Goal: Task Accomplishment & Management: Manage account settings

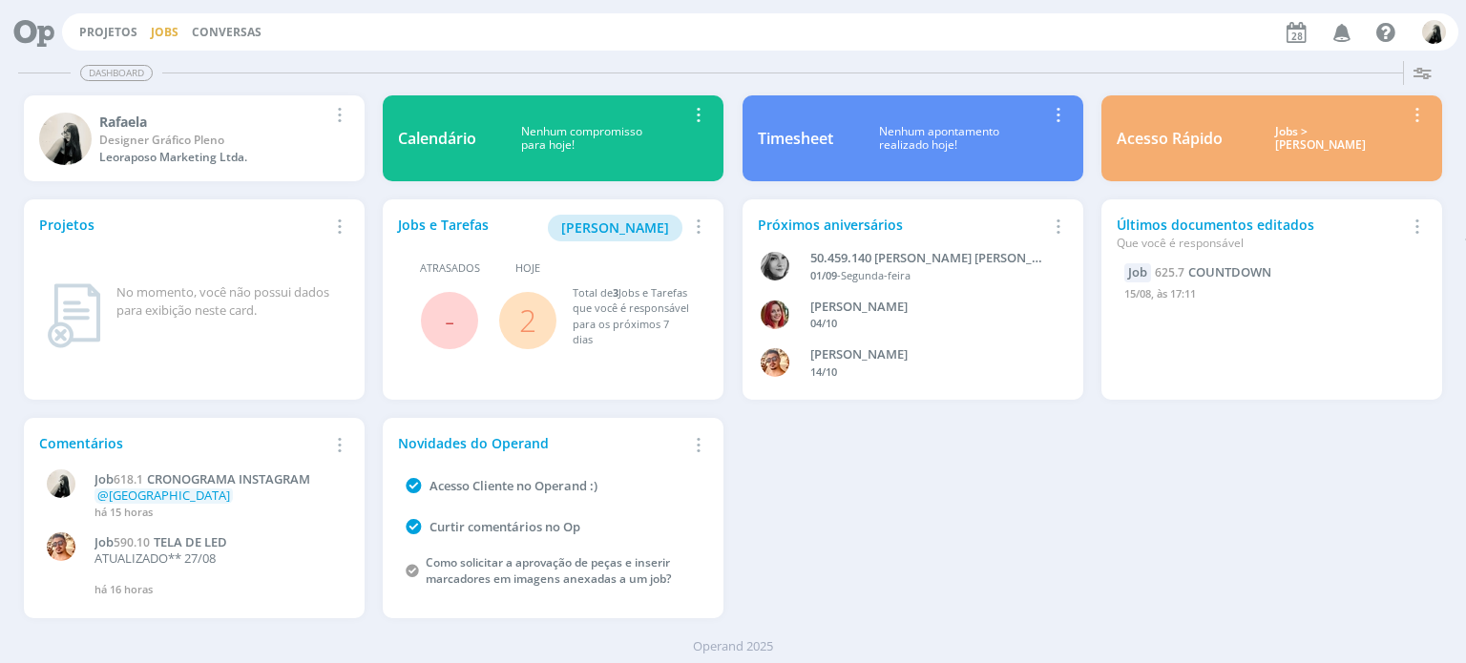
click at [159, 34] on link "Jobs" at bounding box center [165, 32] width 28 height 16
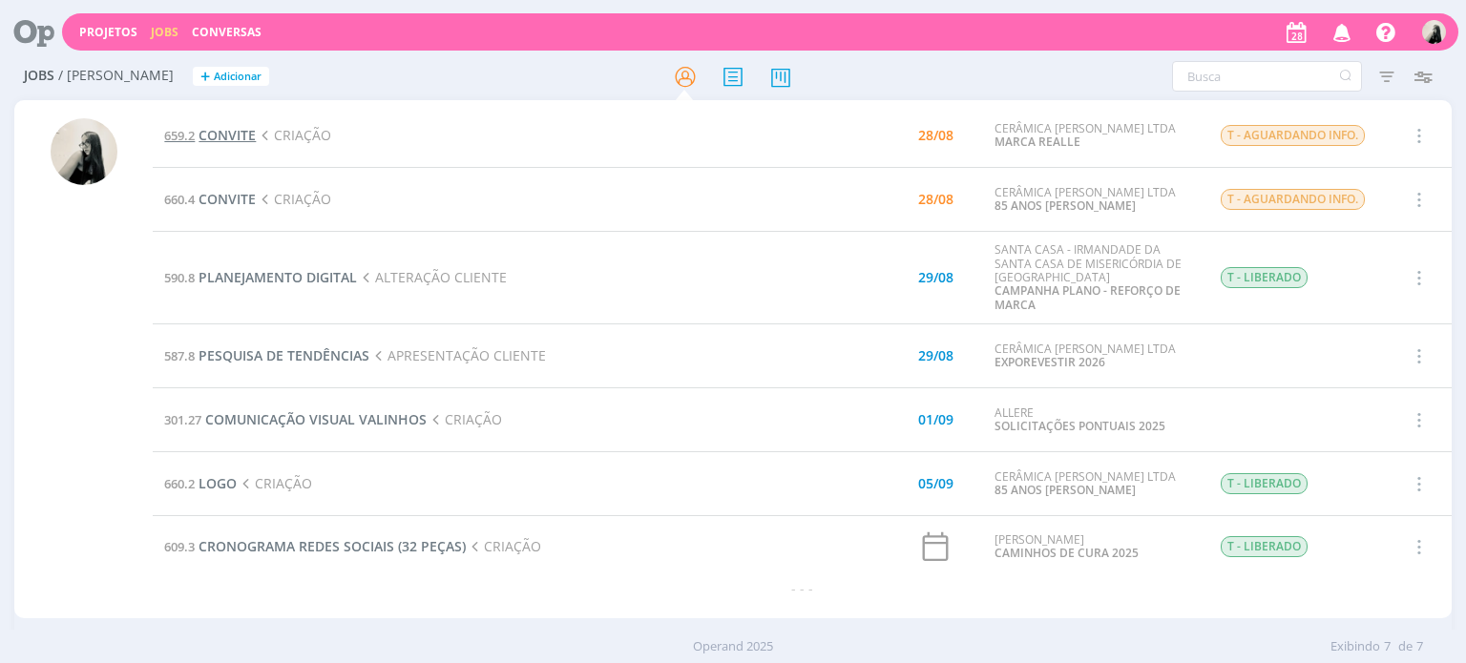
click at [233, 130] on span "CONVITE" at bounding box center [227, 135] width 57 height 18
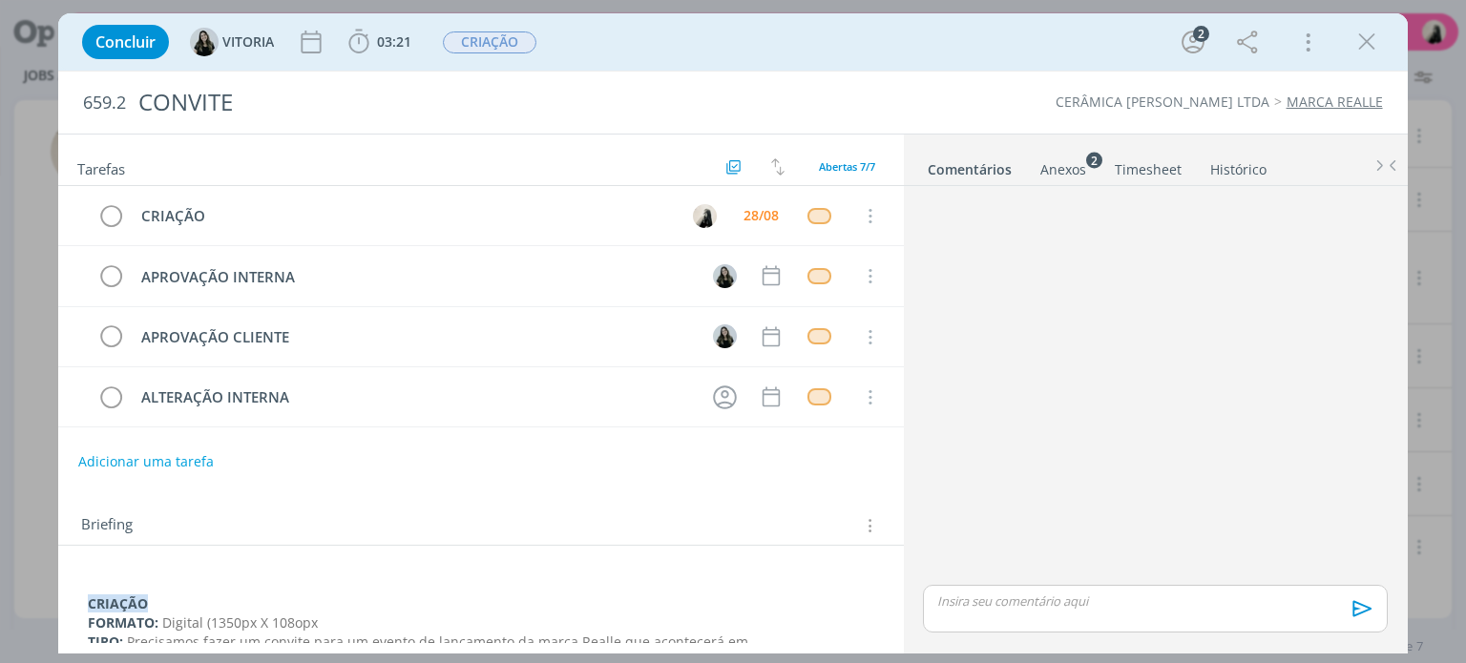
drag, startPoint x: 1363, startPoint y: 50, endPoint x: 335, endPoint y: 141, distance: 1032.0
click at [1363, 49] on icon "dialog" at bounding box center [1366, 42] width 29 height 29
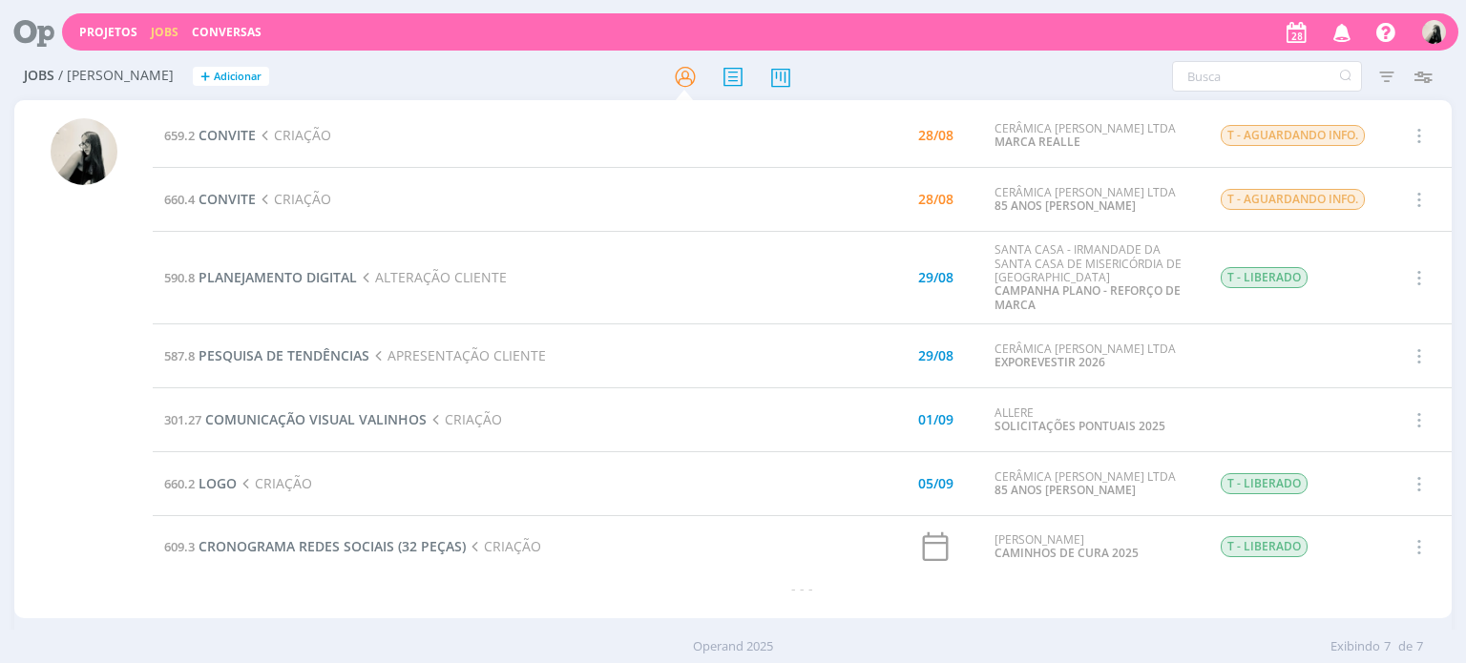
click at [218, 201] on span "CONVITE" at bounding box center [227, 199] width 57 height 18
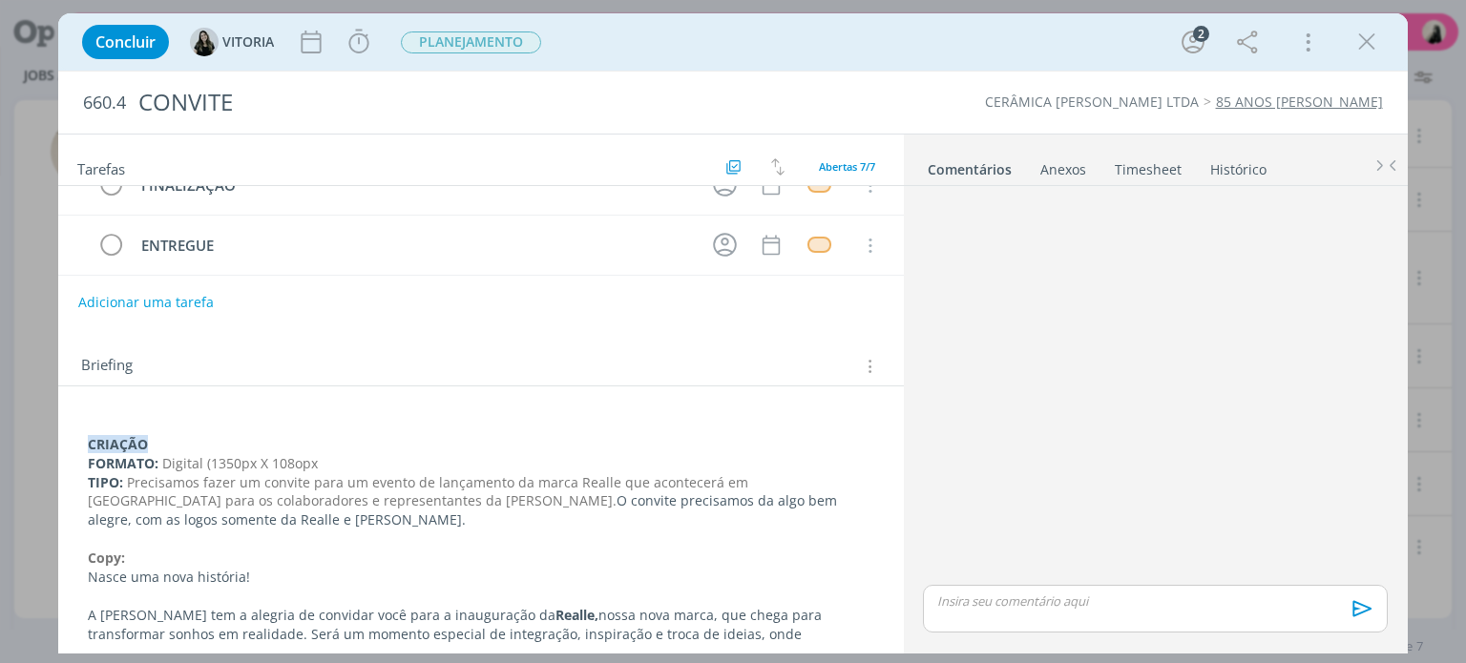
scroll to position [191, 0]
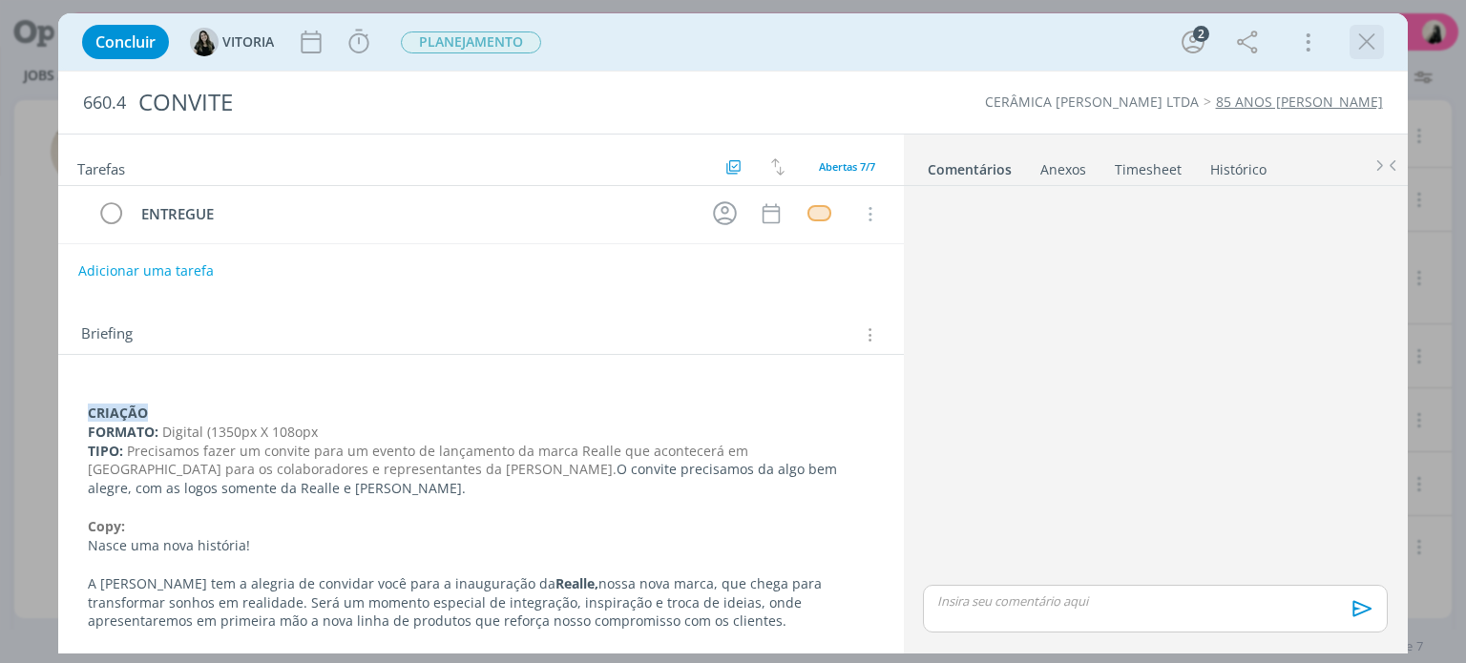
click at [1363, 41] on icon "dialog" at bounding box center [1366, 42] width 29 height 29
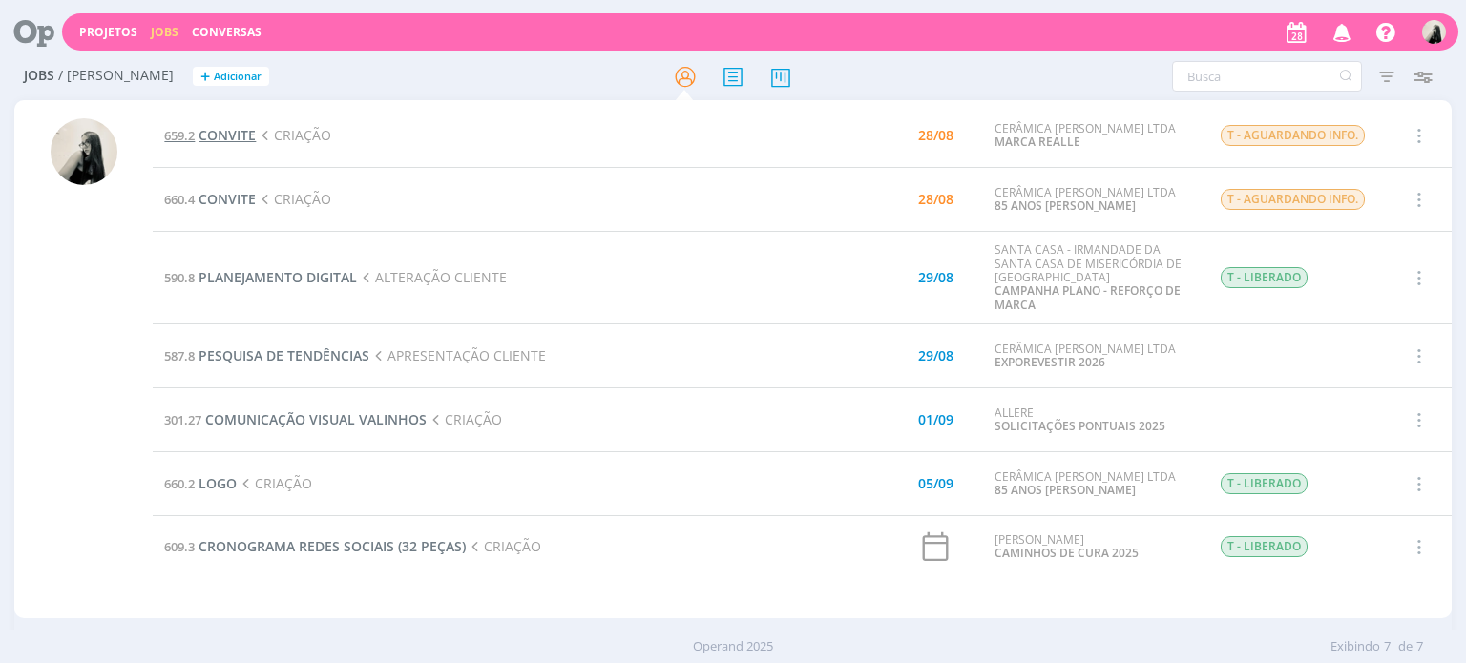
click at [233, 136] on span "CONVITE" at bounding box center [227, 135] width 57 height 18
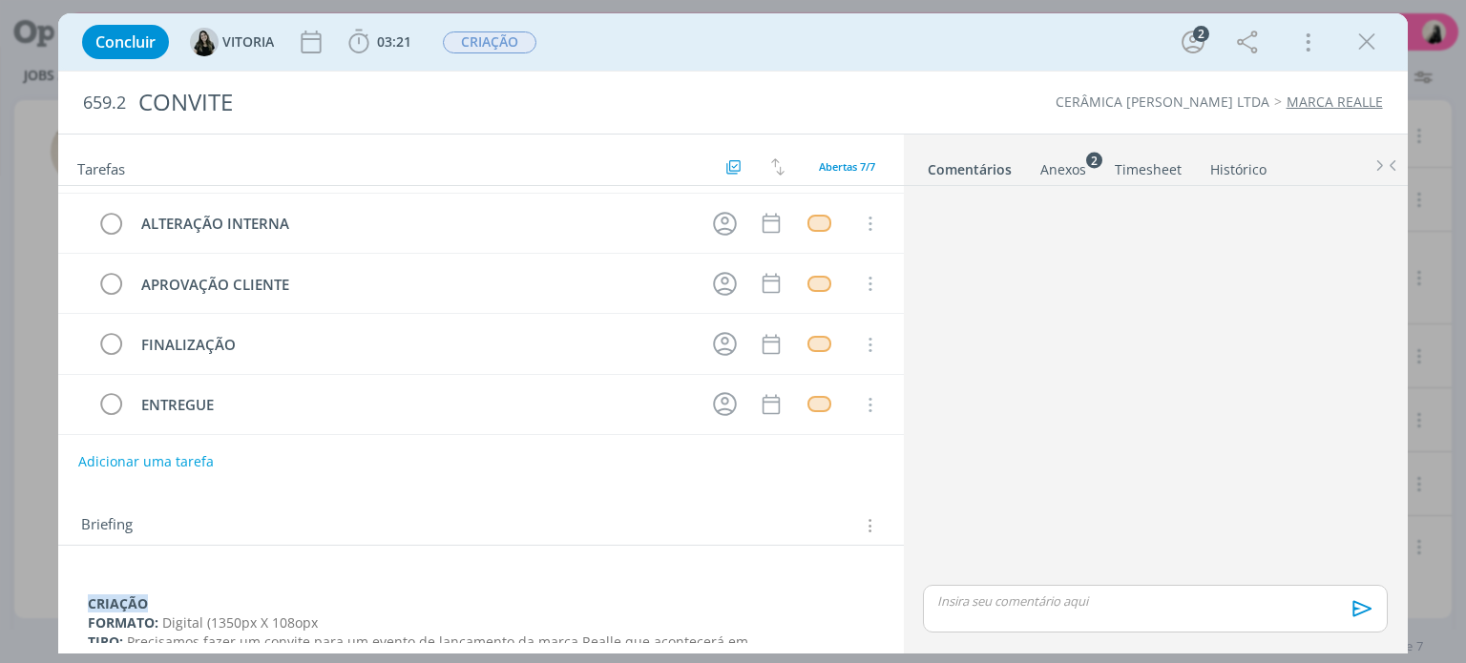
click at [1364, 35] on icon "dialog" at bounding box center [1366, 42] width 29 height 29
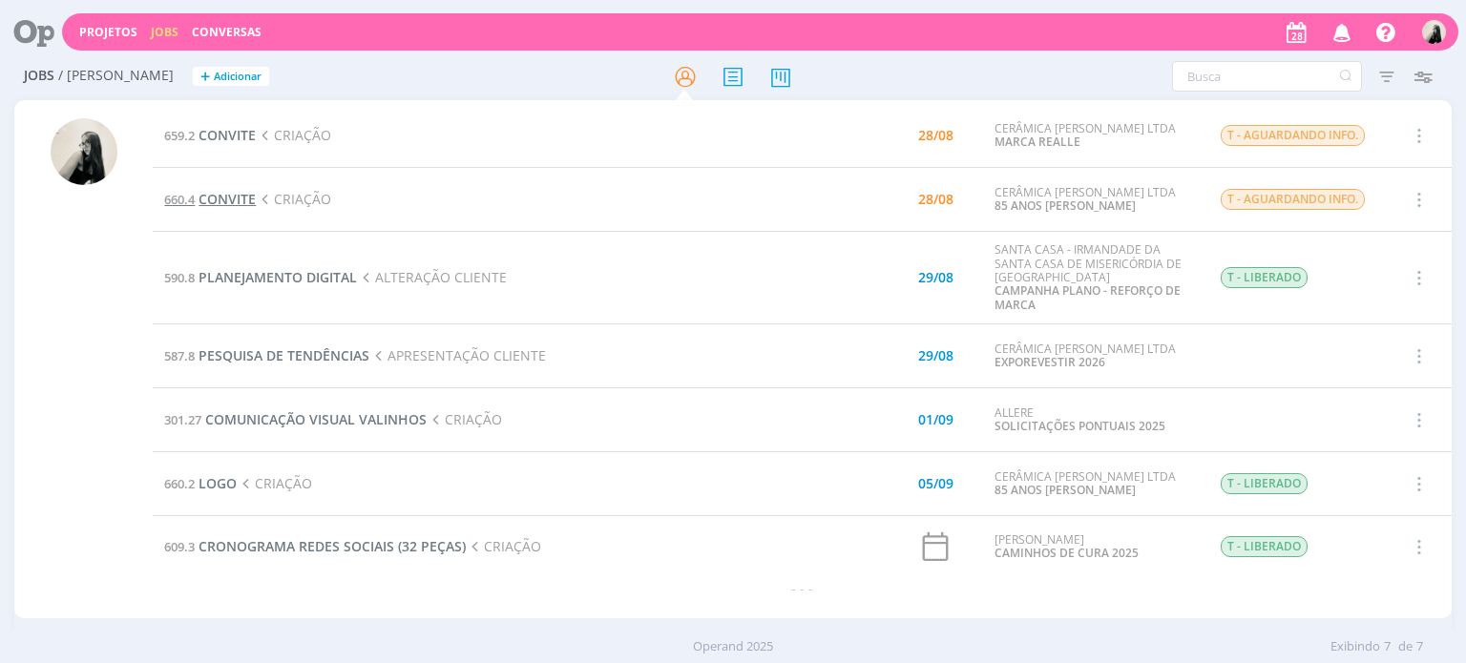
click at [239, 199] on span "CONVITE" at bounding box center [227, 199] width 57 height 18
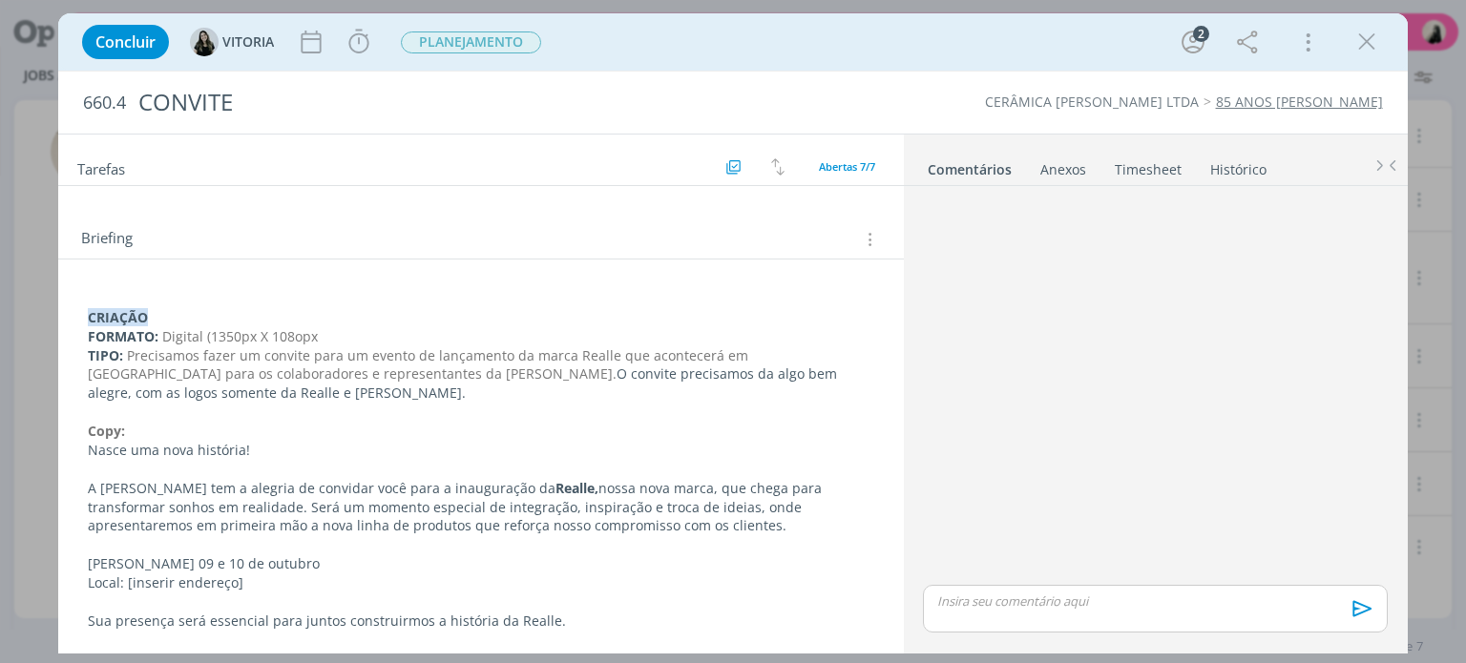
scroll to position [382, 0]
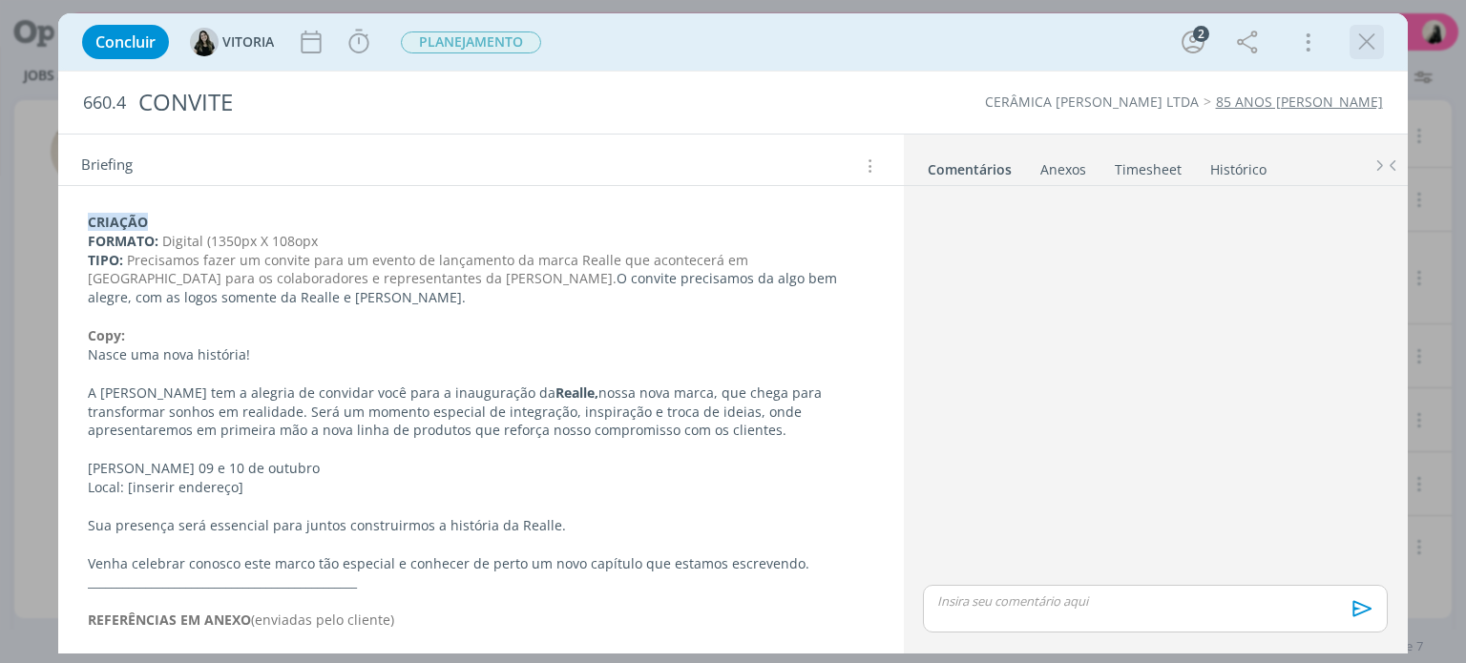
click at [1350, 37] on div "dialog" at bounding box center [1367, 42] width 34 height 34
drag, startPoint x: 1366, startPoint y: 49, endPoint x: 1124, endPoint y: 258, distance: 319.4
click at [1366, 49] on icon "dialog" at bounding box center [1366, 42] width 29 height 29
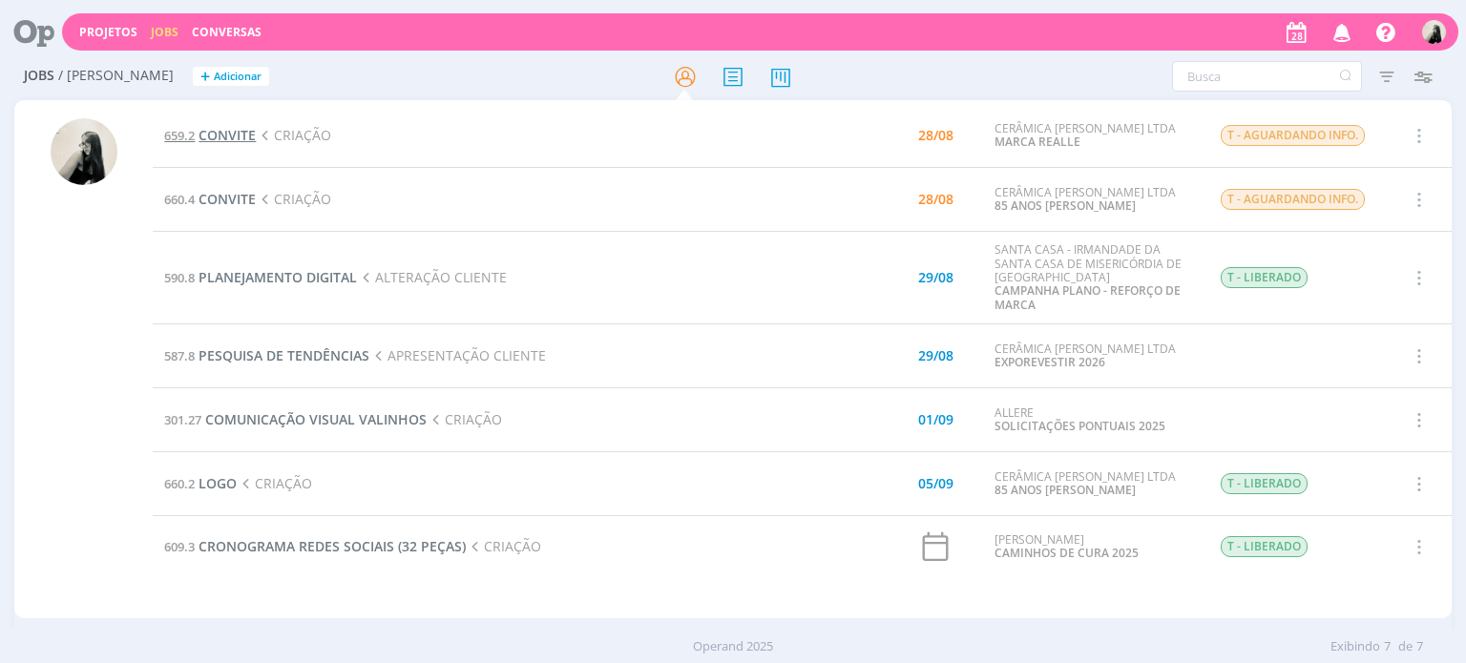
click at [223, 133] on span "CONVITE" at bounding box center [227, 135] width 57 height 18
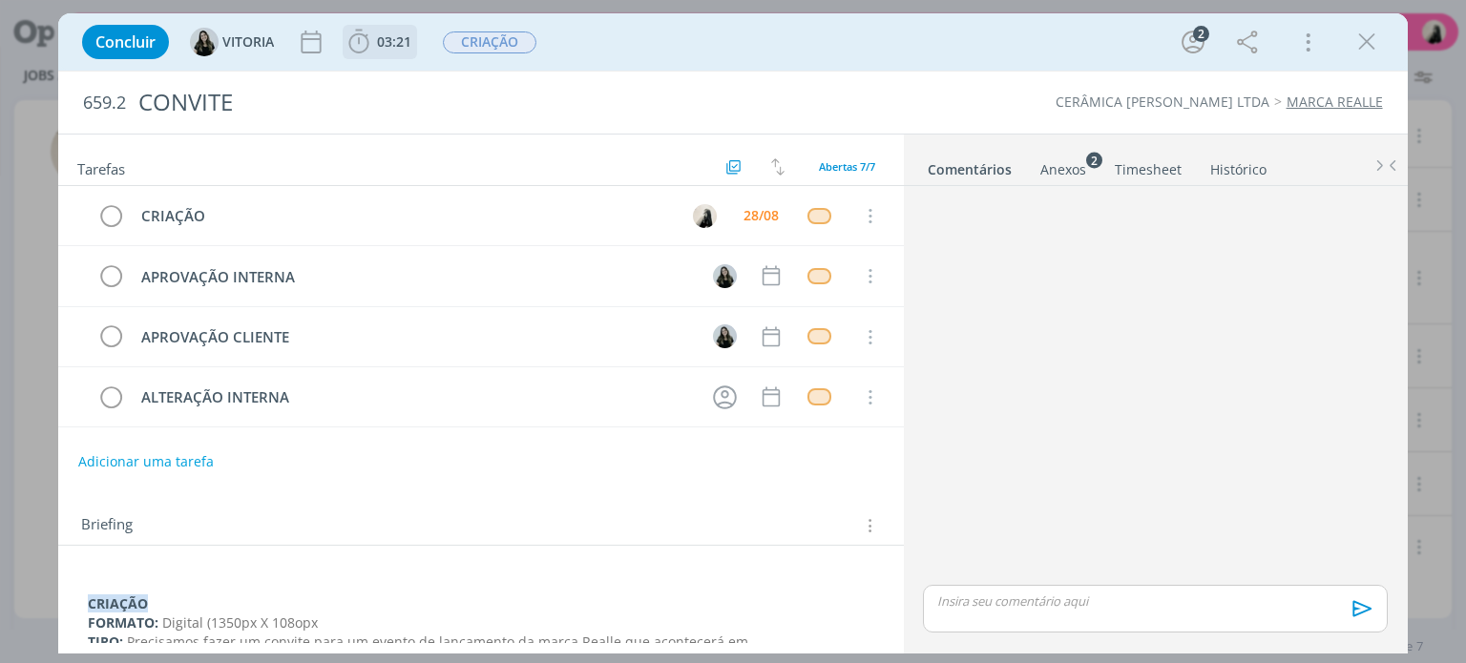
click at [367, 45] on icon "dialog" at bounding box center [359, 42] width 20 height 24
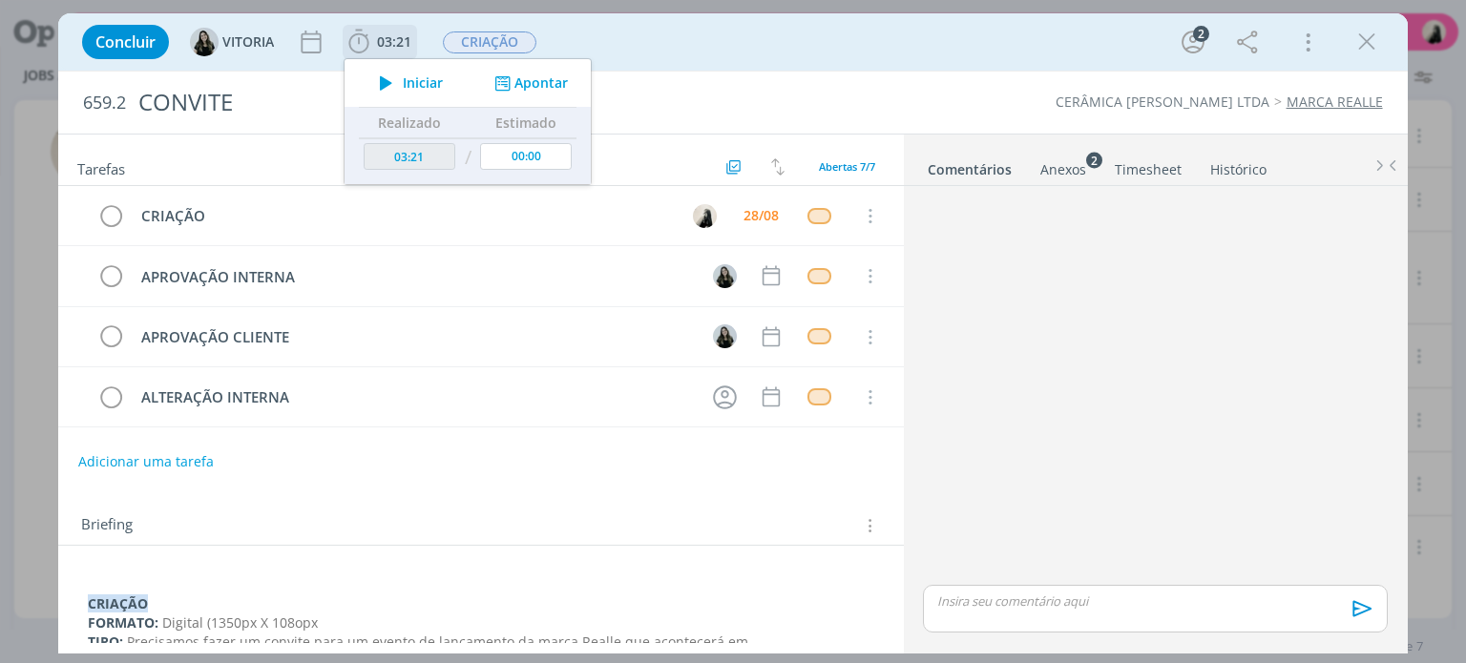
click at [399, 83] on icon "dialog" at bounding box center [385, 83] width 33 height 25
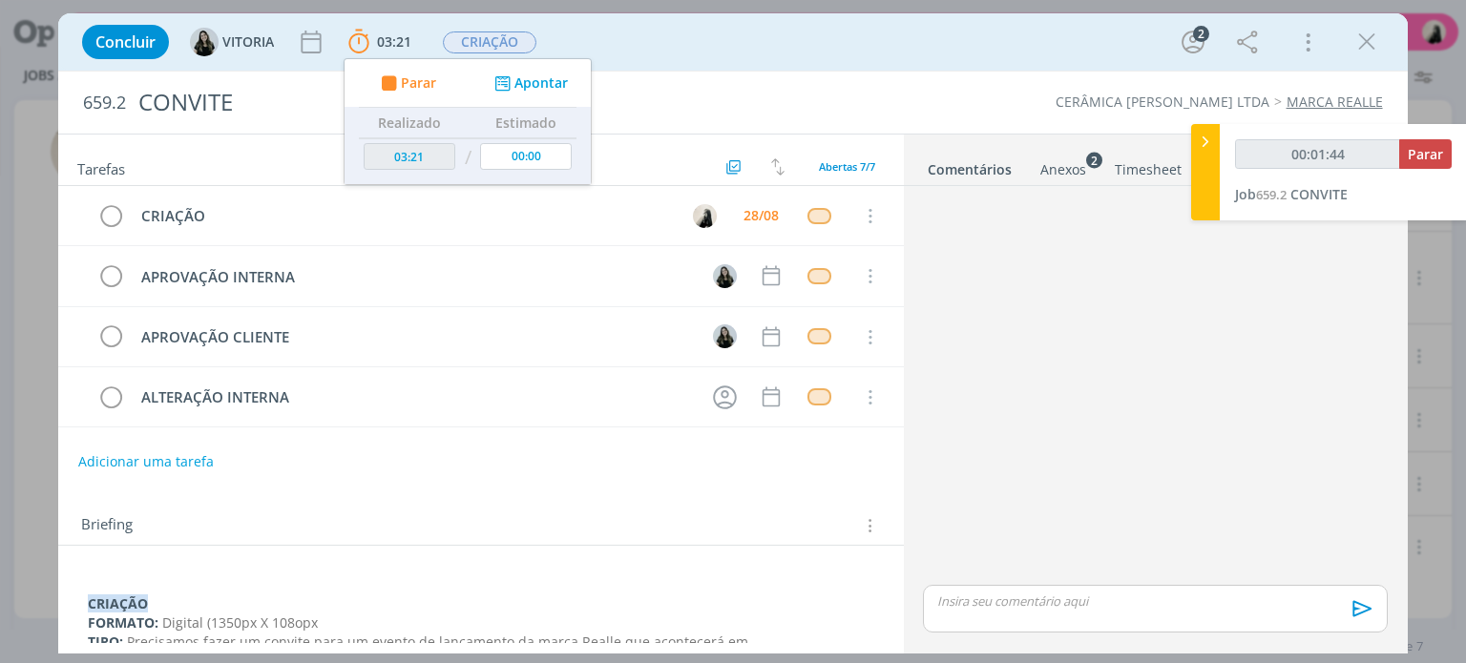
drag, startPoint x: 1363, startPoint y: 38, endPoint x: 972, endPoint y: 133, distance: 402.6
click at [1363, 38] on icon "dialog" at bounding box center [1366, 42] width 29 height 29
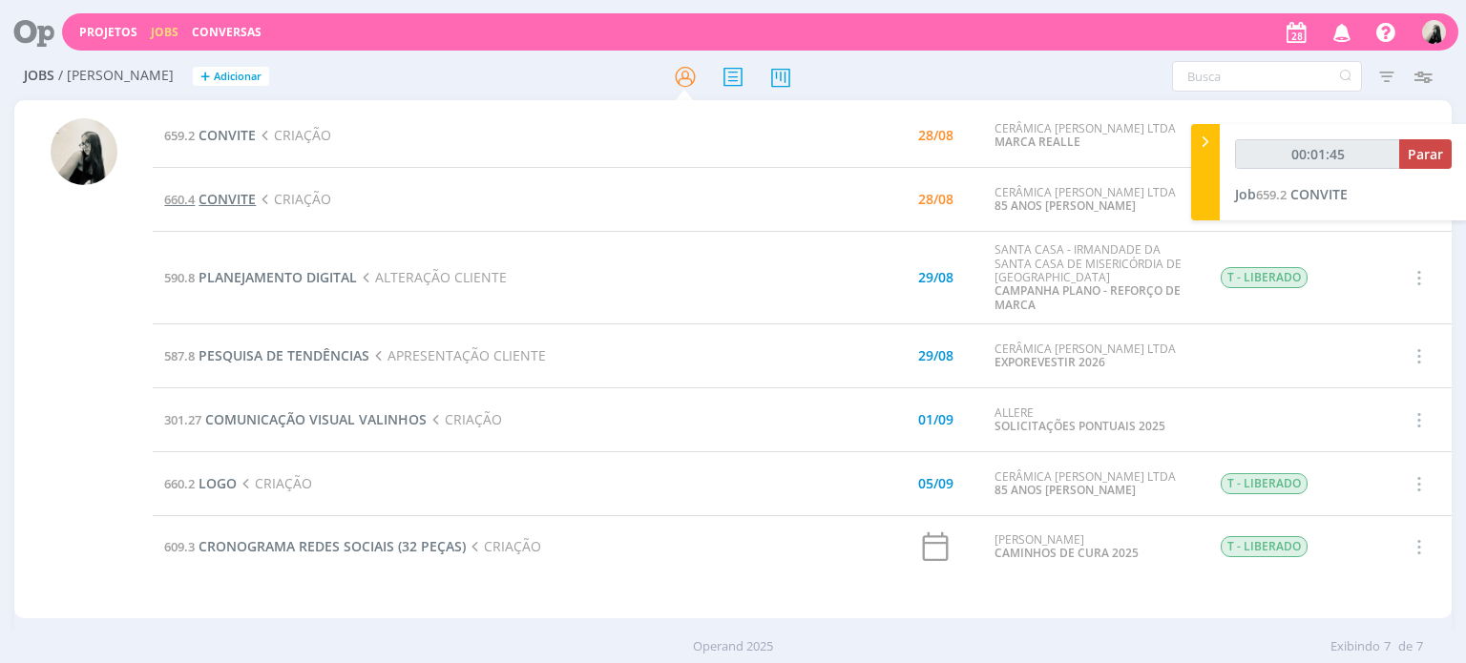
click at [243, 195] on span "CONVITE" at bounding box center [227, 199] width 57 height 18
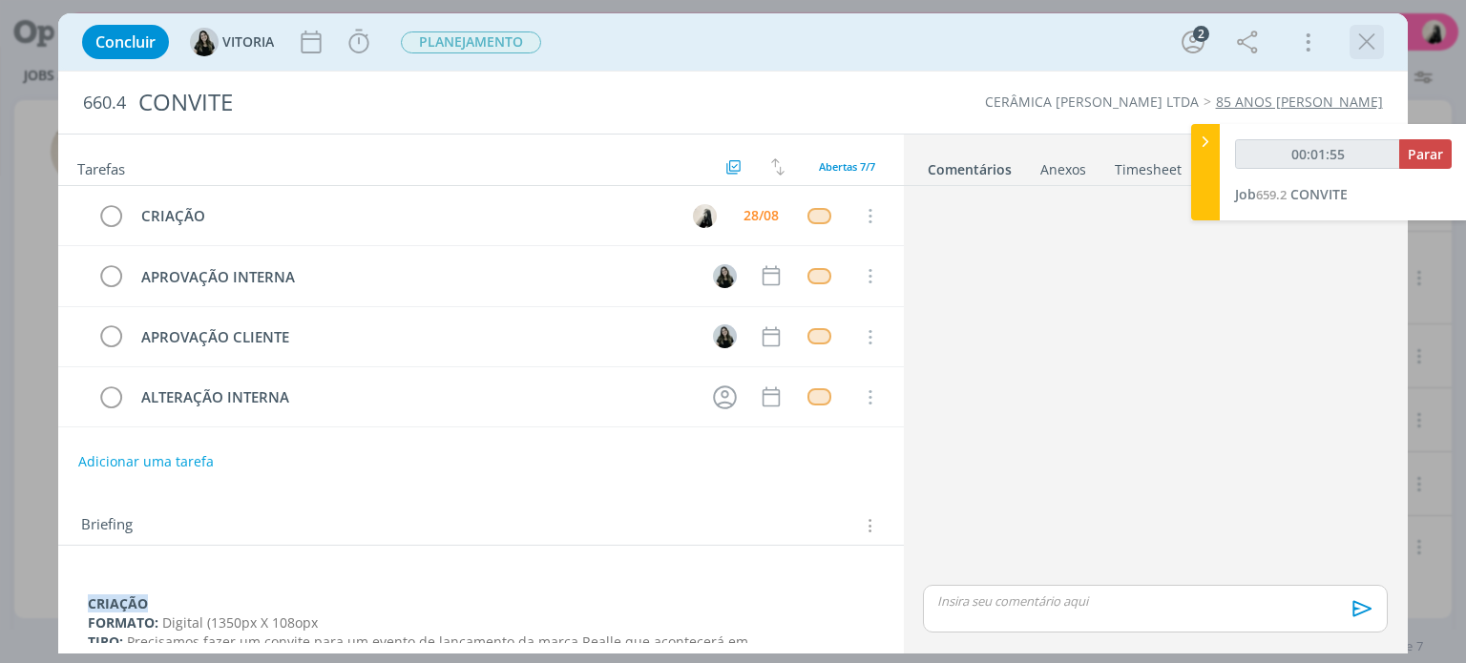
click at [1367, 33] on icon "dialog" at bounding box center [1366, 42] width 29 height 29
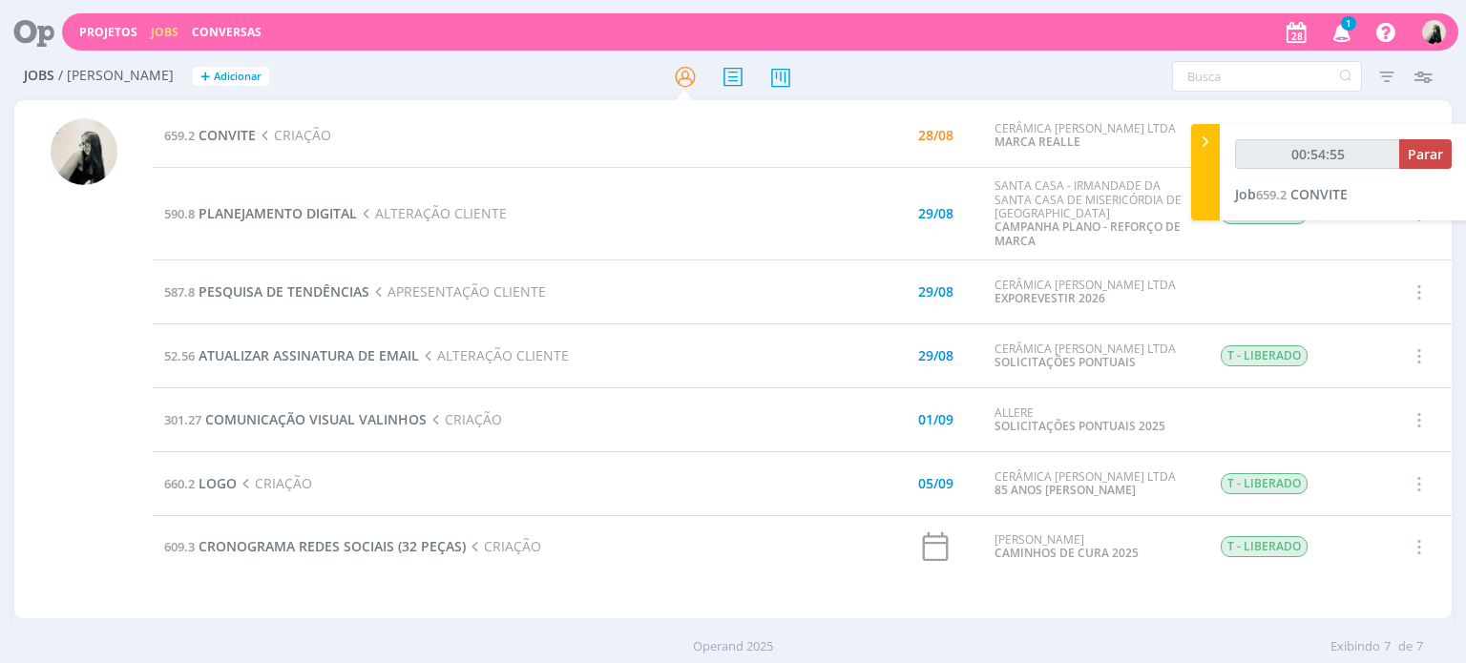
click at [1344, 34] on icon "button" at bounding box center [1342, 31] width 33 height 32
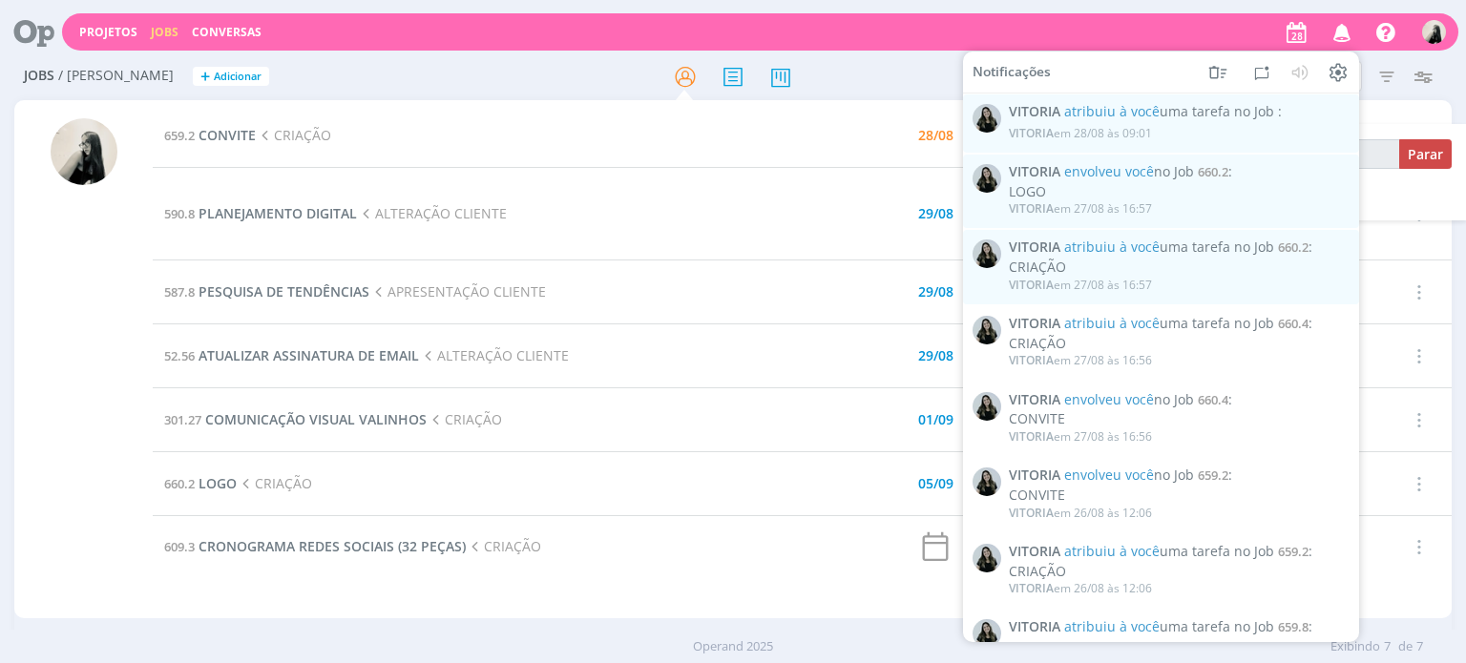
type input "00:54:57"
click at [1344, 34] on icon "button" at bounding box center [1342, 31] width 33 height 32
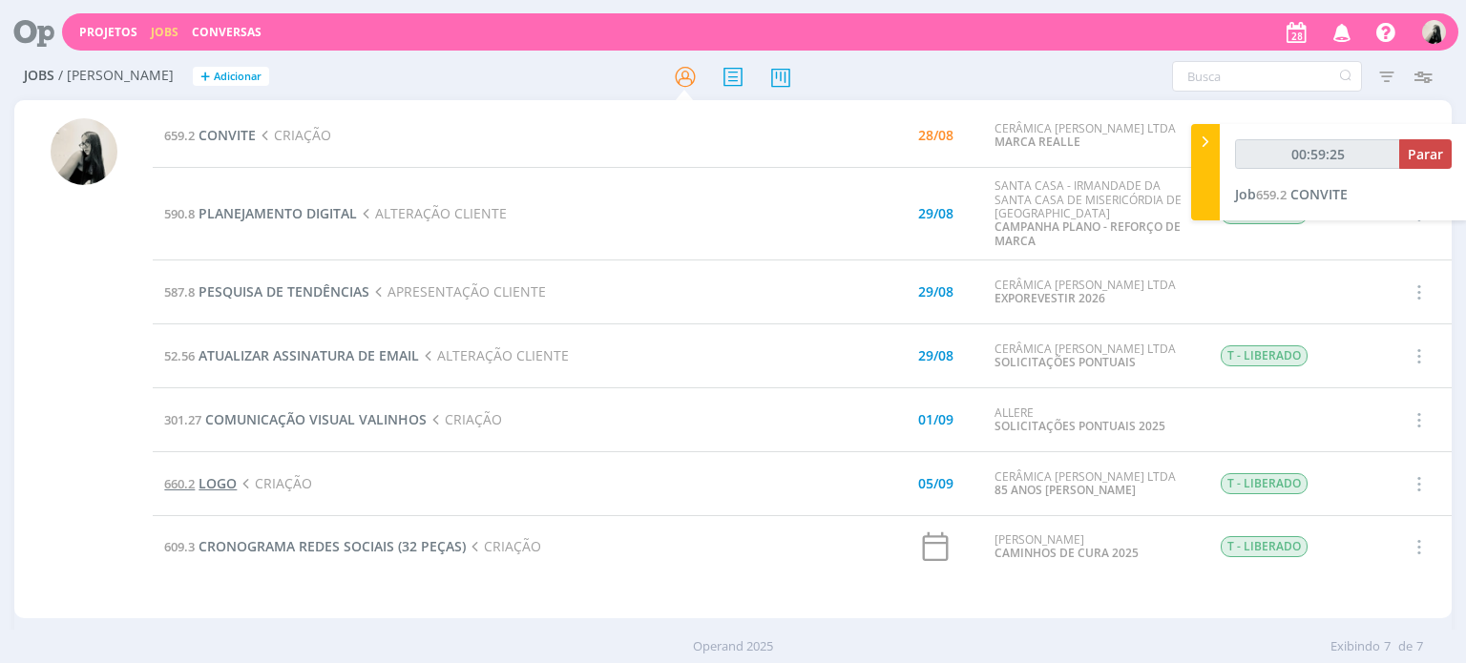
click at [217, 484] on span "LOGO" at bounding box center [218, 483] width 38 height 18
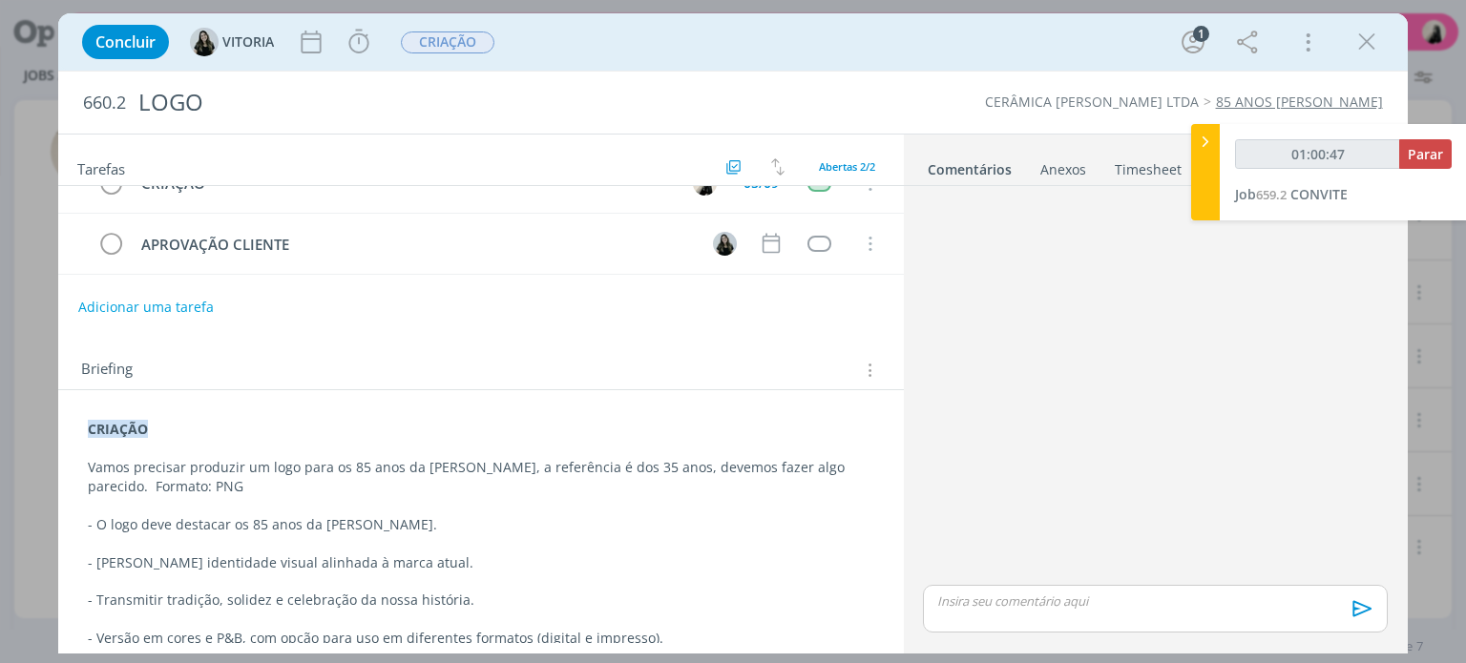
scroll to position [49, 0]
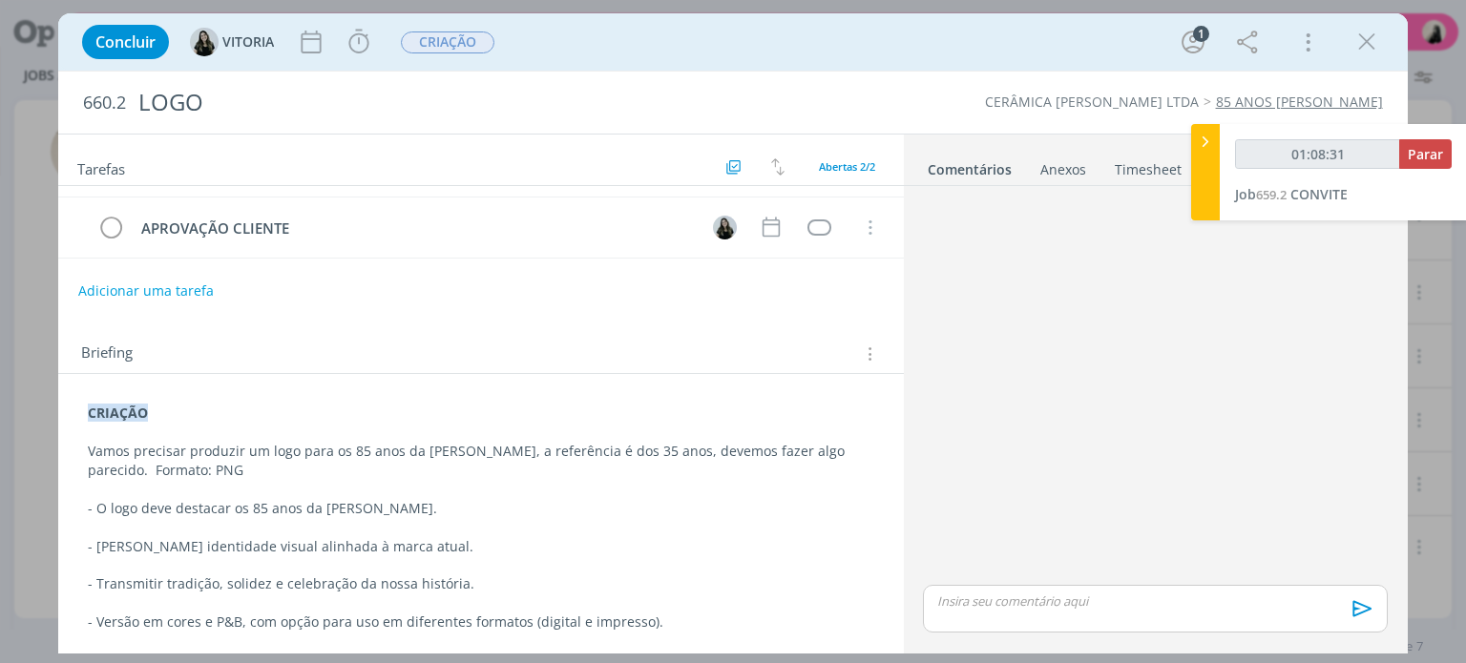
drag, startPoint x: 1368, startPoint y: 50, endPoint x: 930, endPoint y: 252, distance: 482.6
click at [1368, 50] on icon "dialog" at bounding box center [1366, 42] width 29 height 29
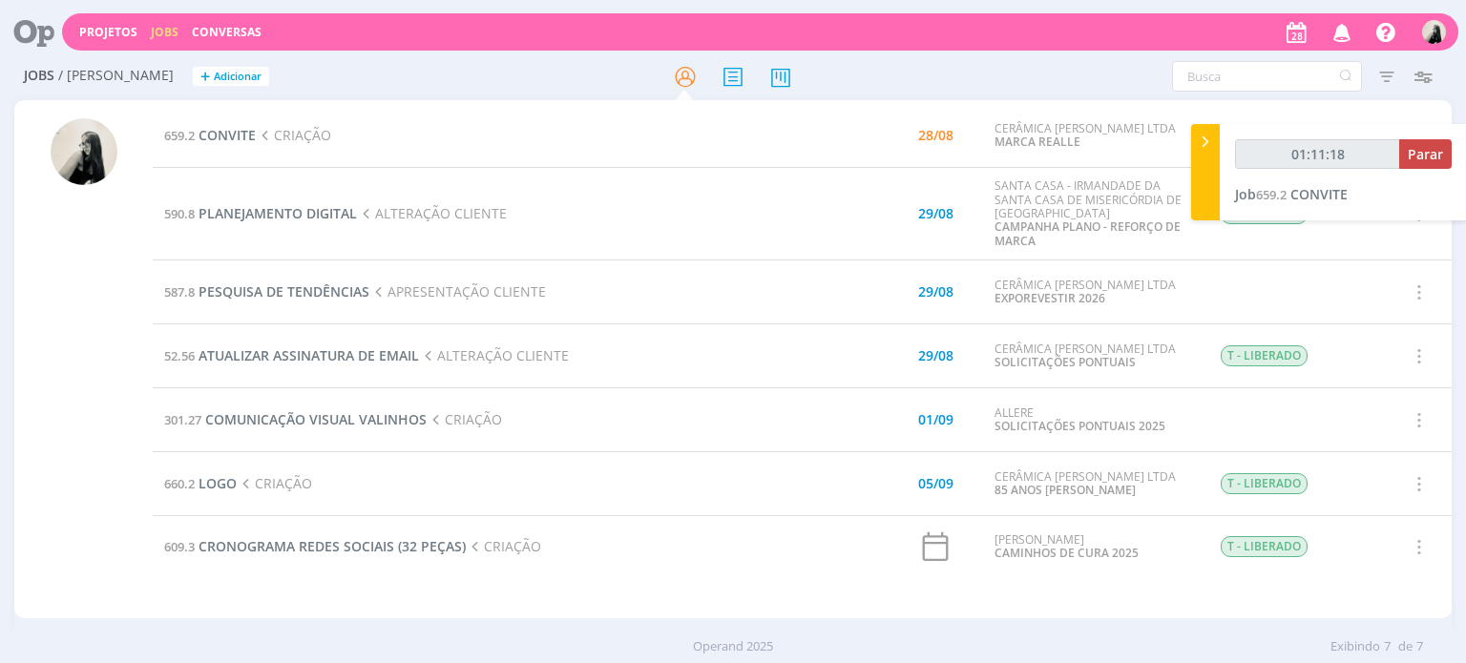
click at [628, 213] on td "590.8 PLANEJAMENTO DIGITAL ALTERAÇÃO CLIENTE" at bounding box center [463, 214] width 620 height 93
click at [312, 350] on span "ATUALIZAR ASSINATURA DE EMAIL" at bounding box center [309, 355] width 220 height 18
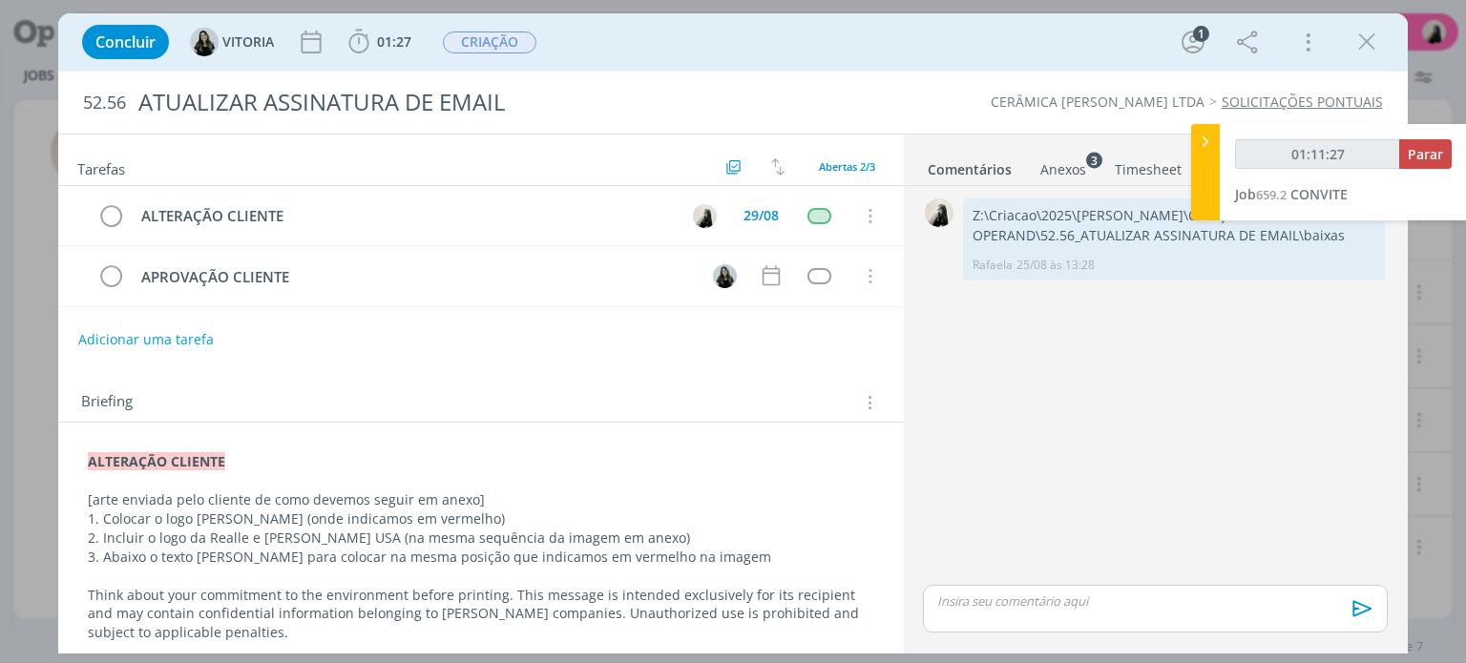
click at [1049, 167] on div "Anexos 3" at bounding box center [1063, 169] width 46 height 19
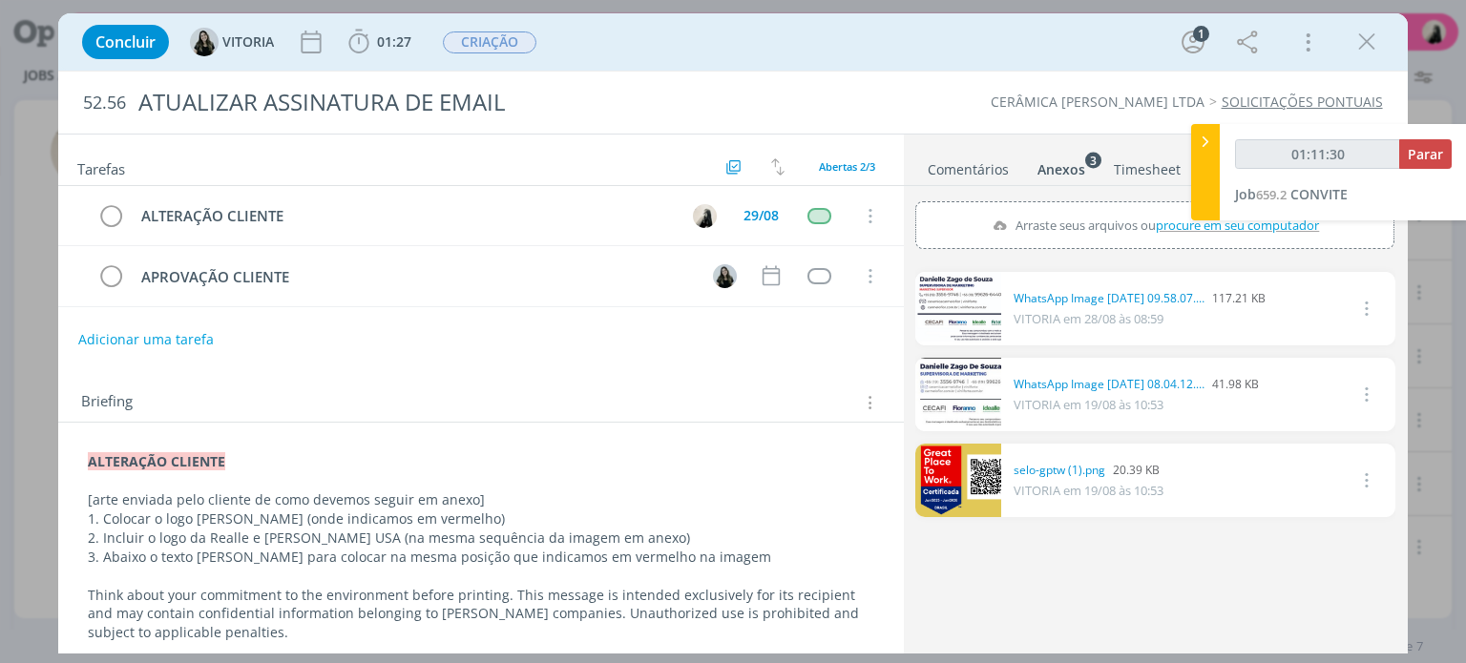
click at [959, 301] on link "dialog" at bounding box center [958, 308] width 86 height 73
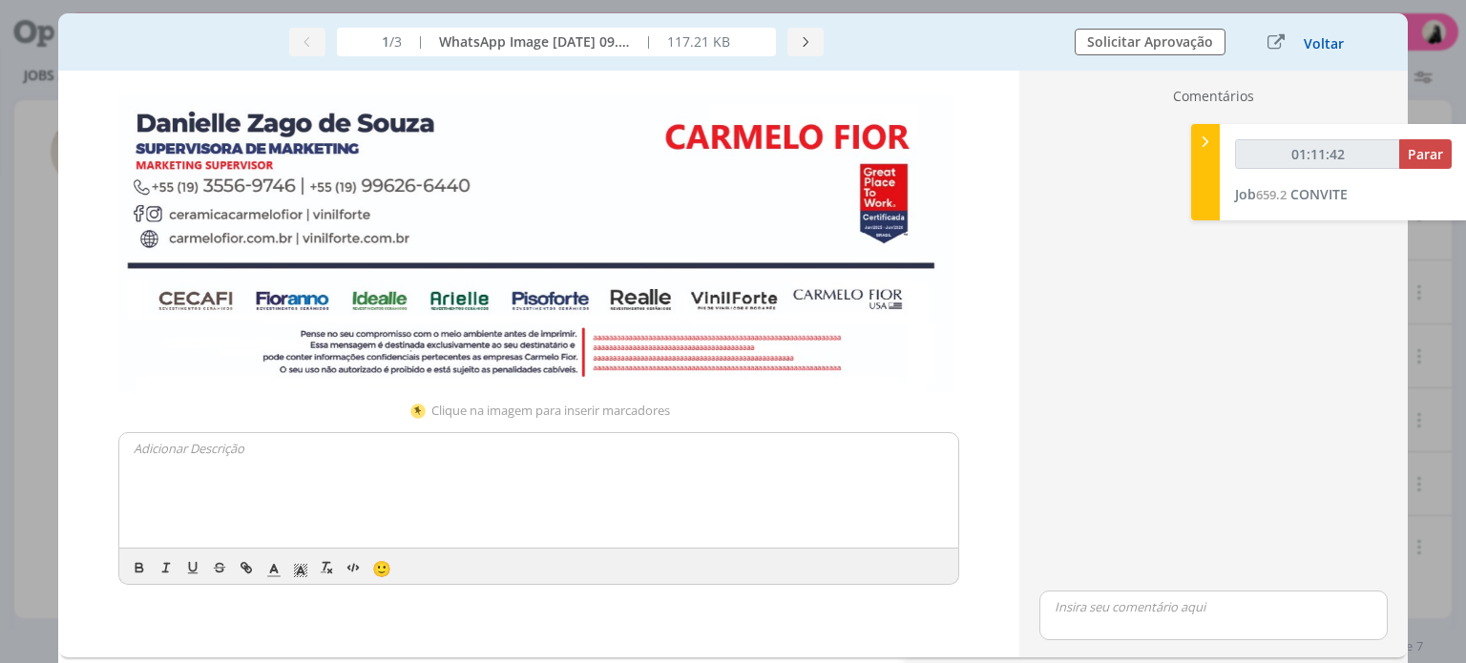
click at [1321, 38] on button "Voltar" at bounding box center [1324, 43] width 42 height 15
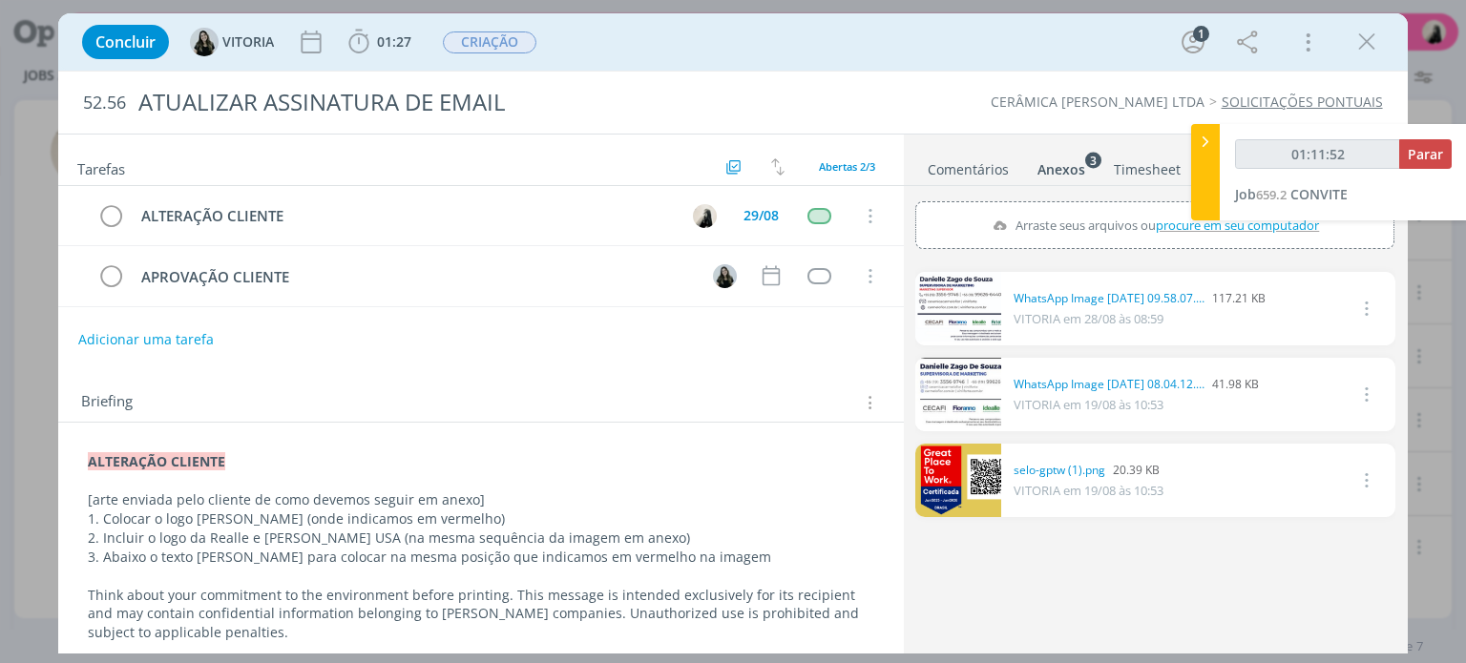
click at [959, 327] on link "dialog" at bounding box center [958, 308] width 86 height 73
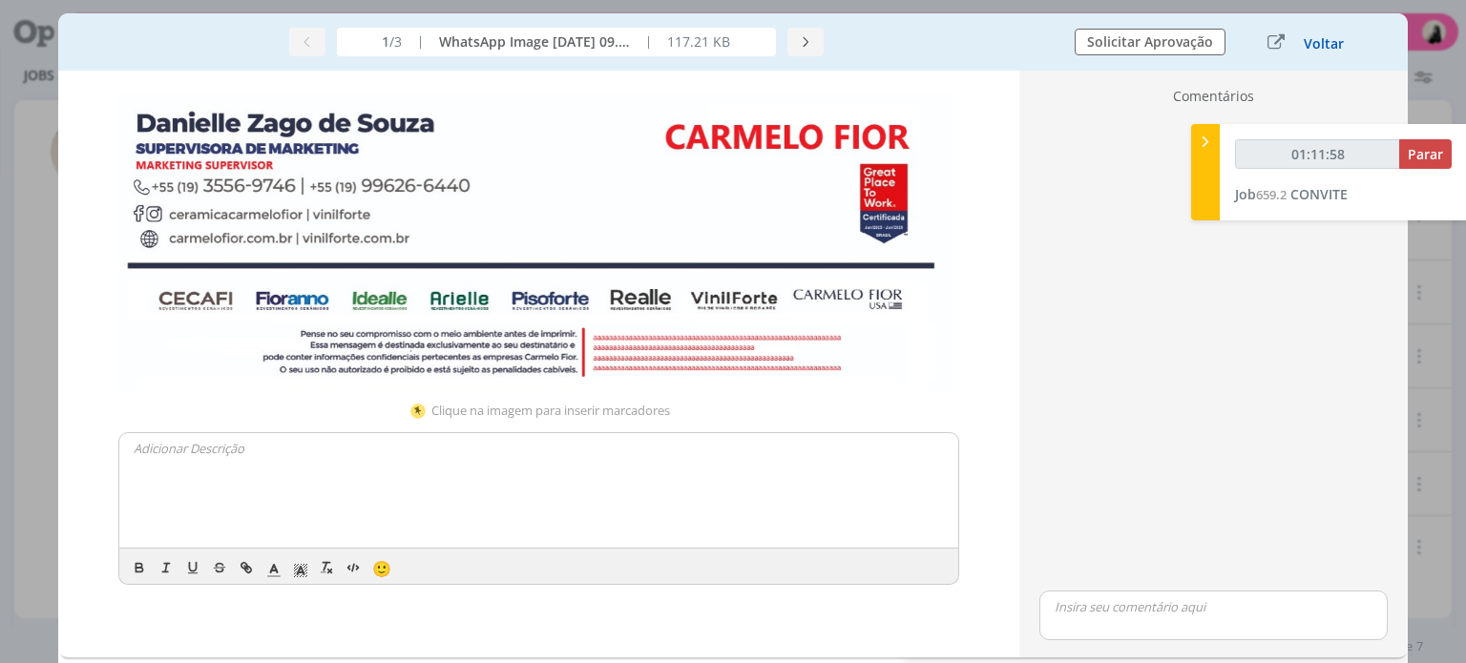
click at [1326, 41] on button "Voltar" at bounding box center [1324, 43] width 42 height 15
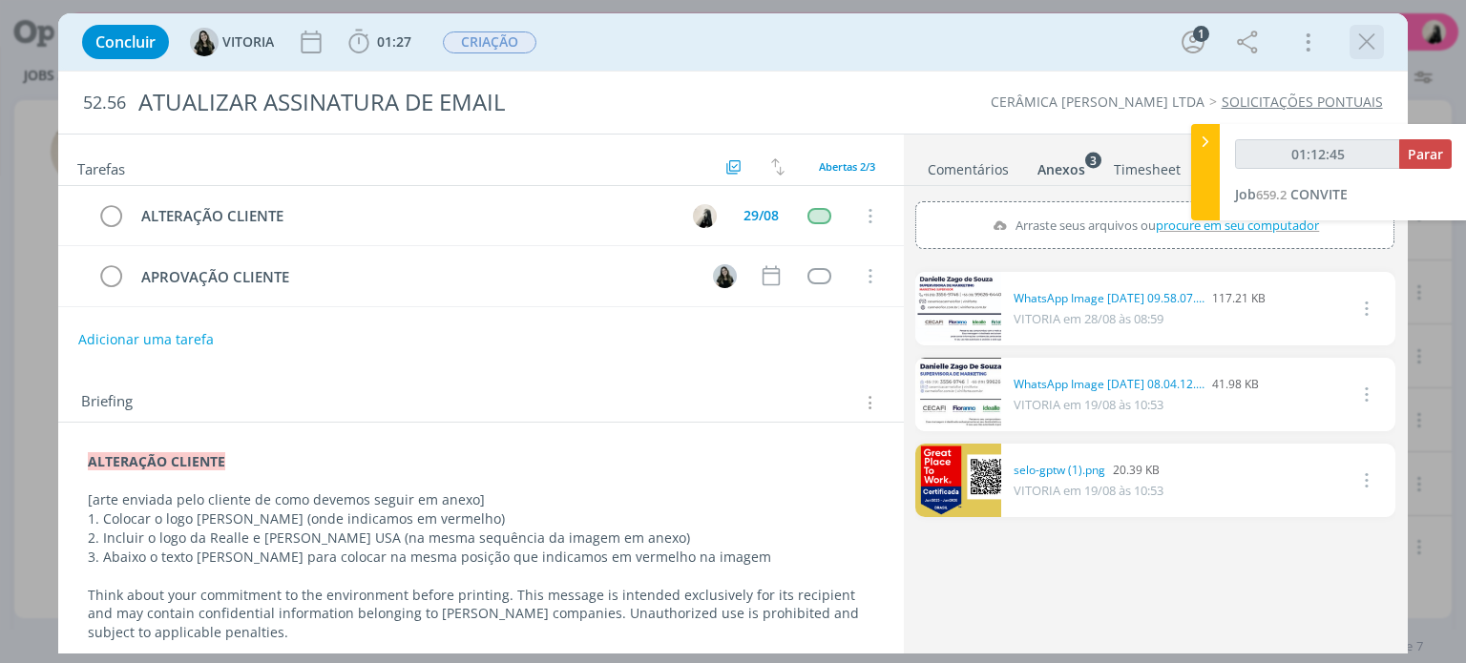
click at [1363, 39] on icon "dialog" at bounding box center [1366, 42] width 29 height 29
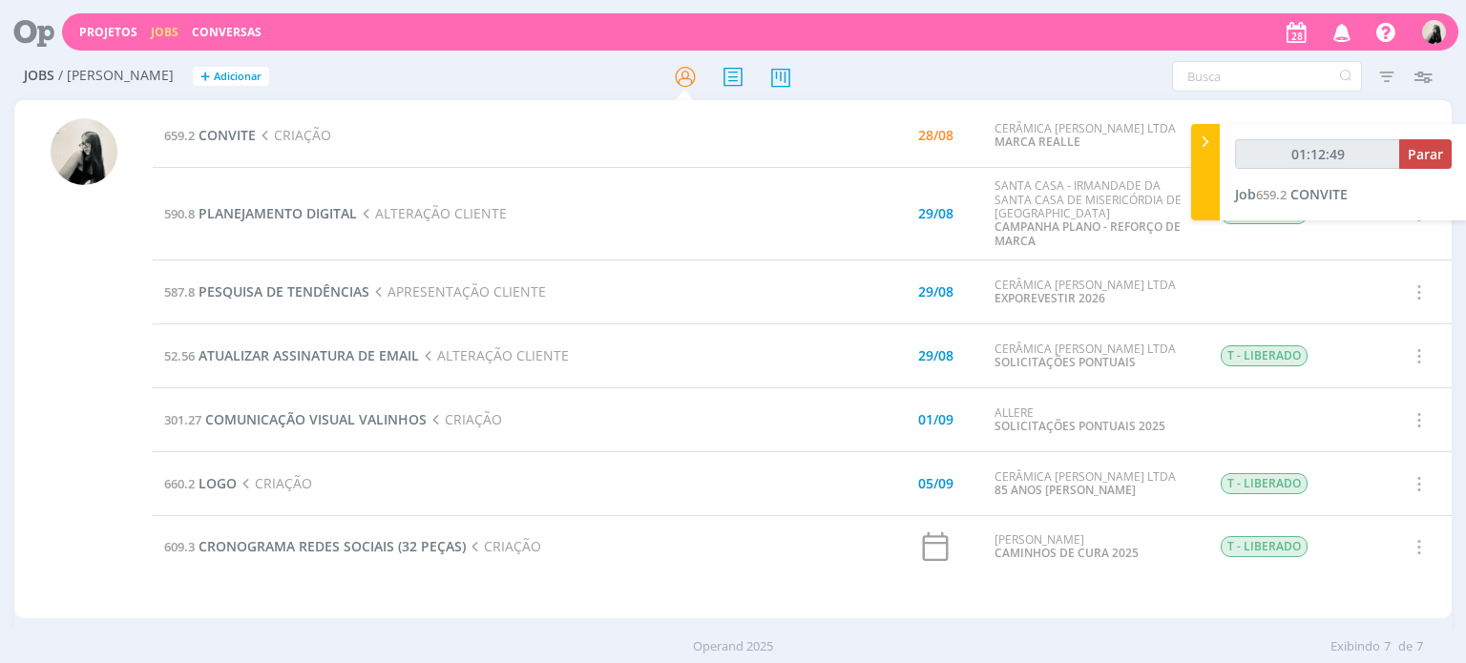
click at [259, 223] on td "590.8 PLANEJAMENTO DIGITAL ALTERAÇÃO CLIENTE" at bounding box center [463, 214] width 620 height 93
click at [259, 213] on span "PLANEJAMENTO DIGITAL" at bounding box center [278, 213] width 158 height 18
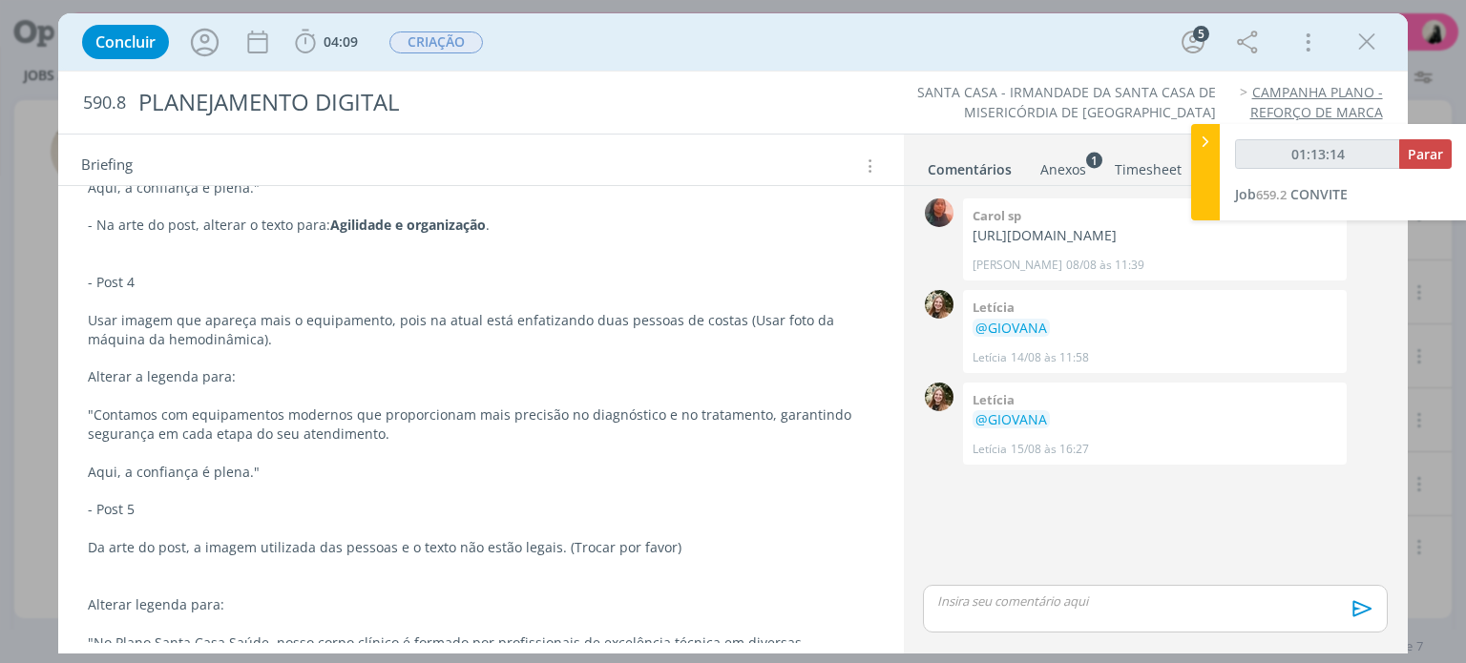
scroll to position [1206, 0]
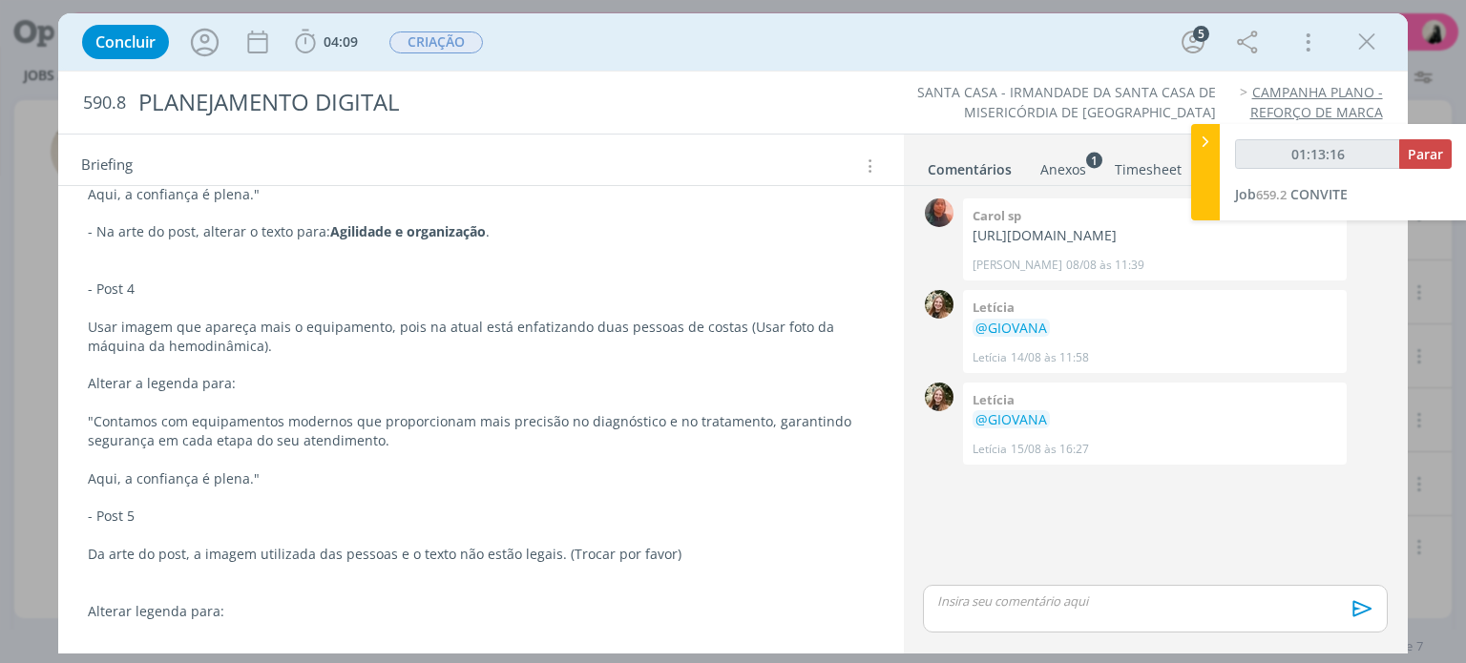
click at [1059, 165] on div "Anexos 1" at bounding box center [1063, 169] width 46 height 19
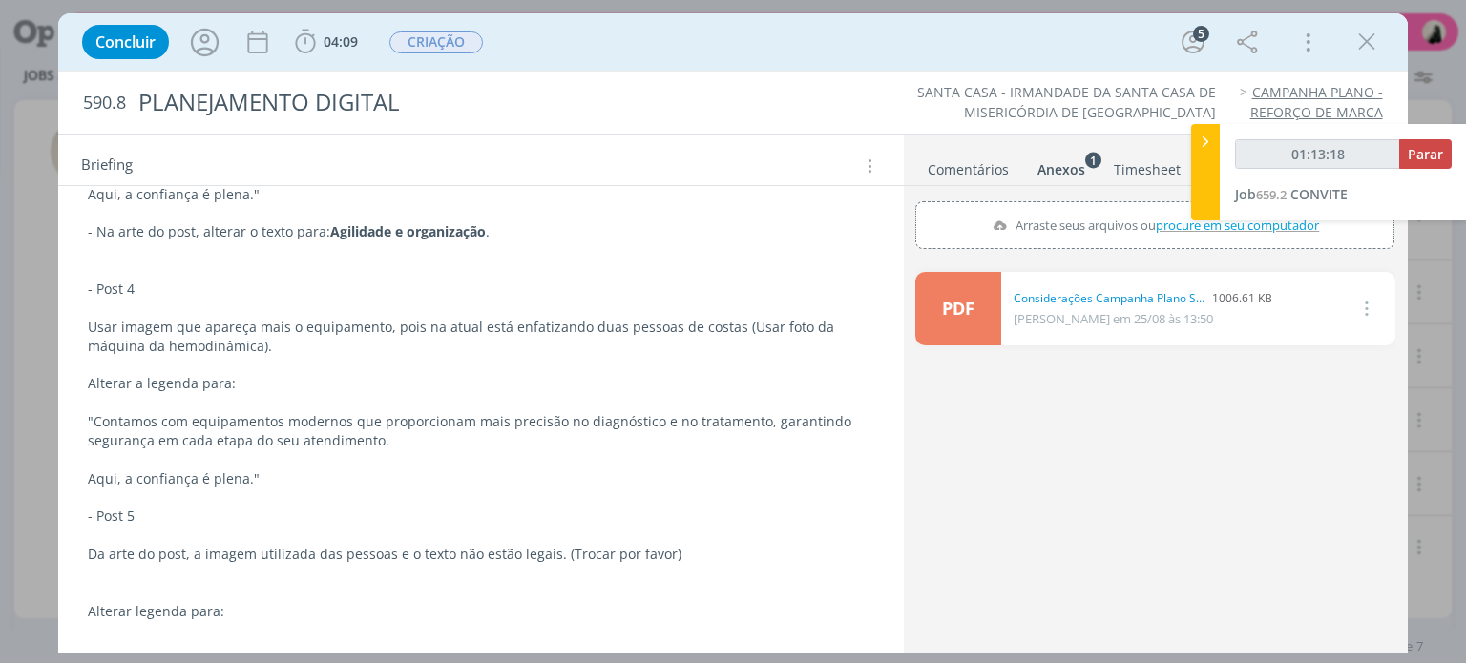
click at [971, 327] on link "PDF" at bounding box center [958, 308] width 86 height 73
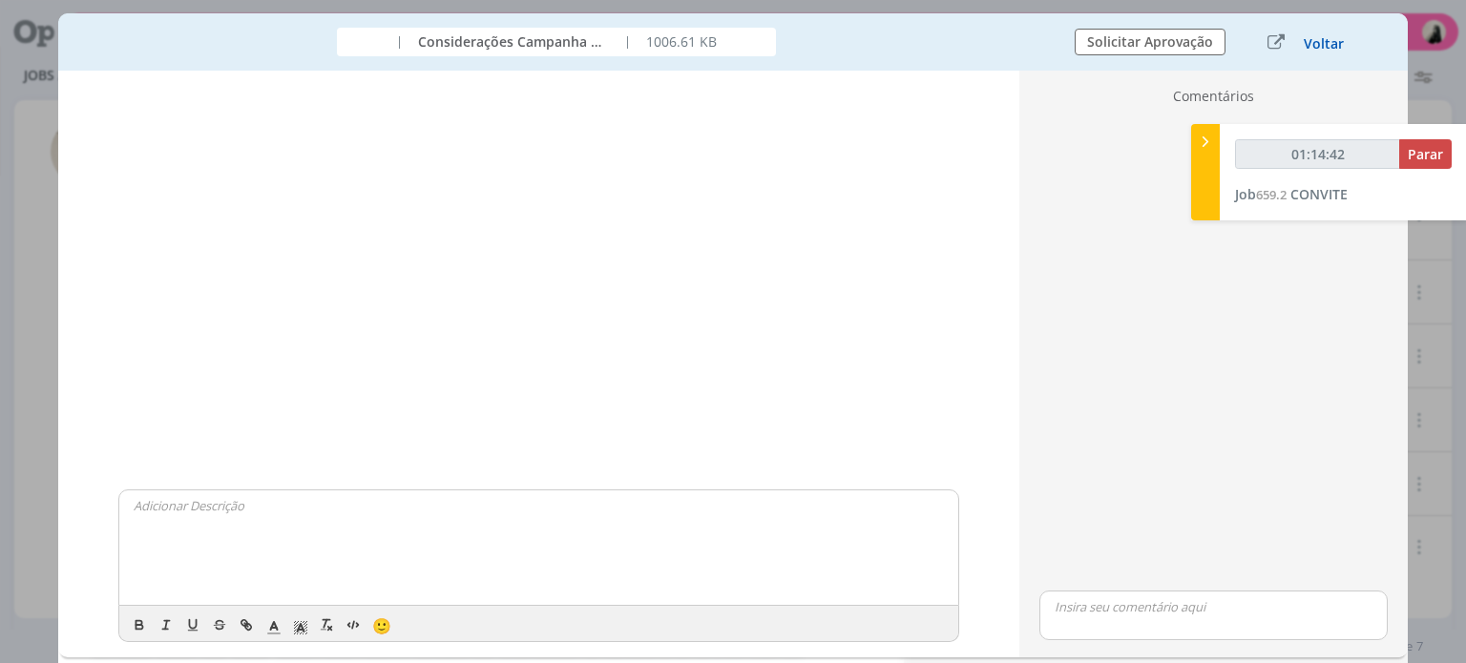
click at [1313, 36] on button "Voltar" at bounding box center [1324, 43] width 42 height 15
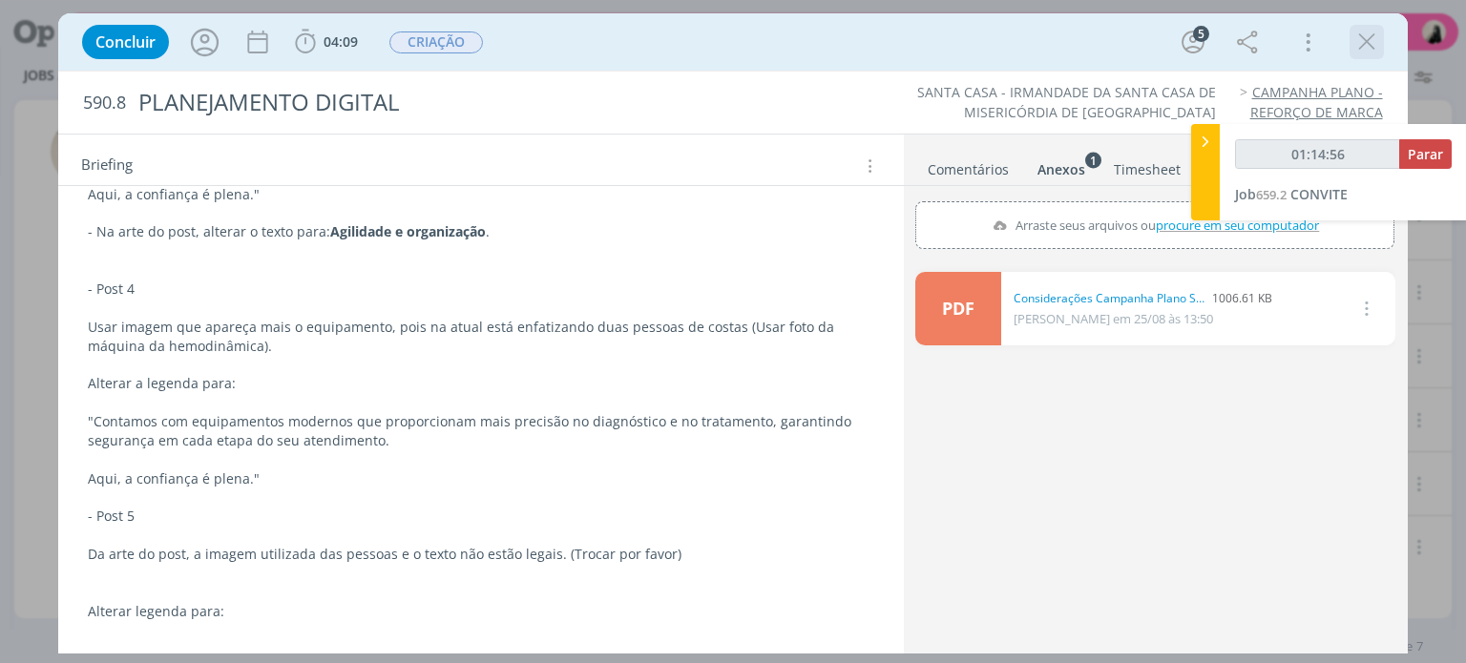
click at [1361, 49] on icon "dialog" at bounding box center [1366, 42] width 29 height 29
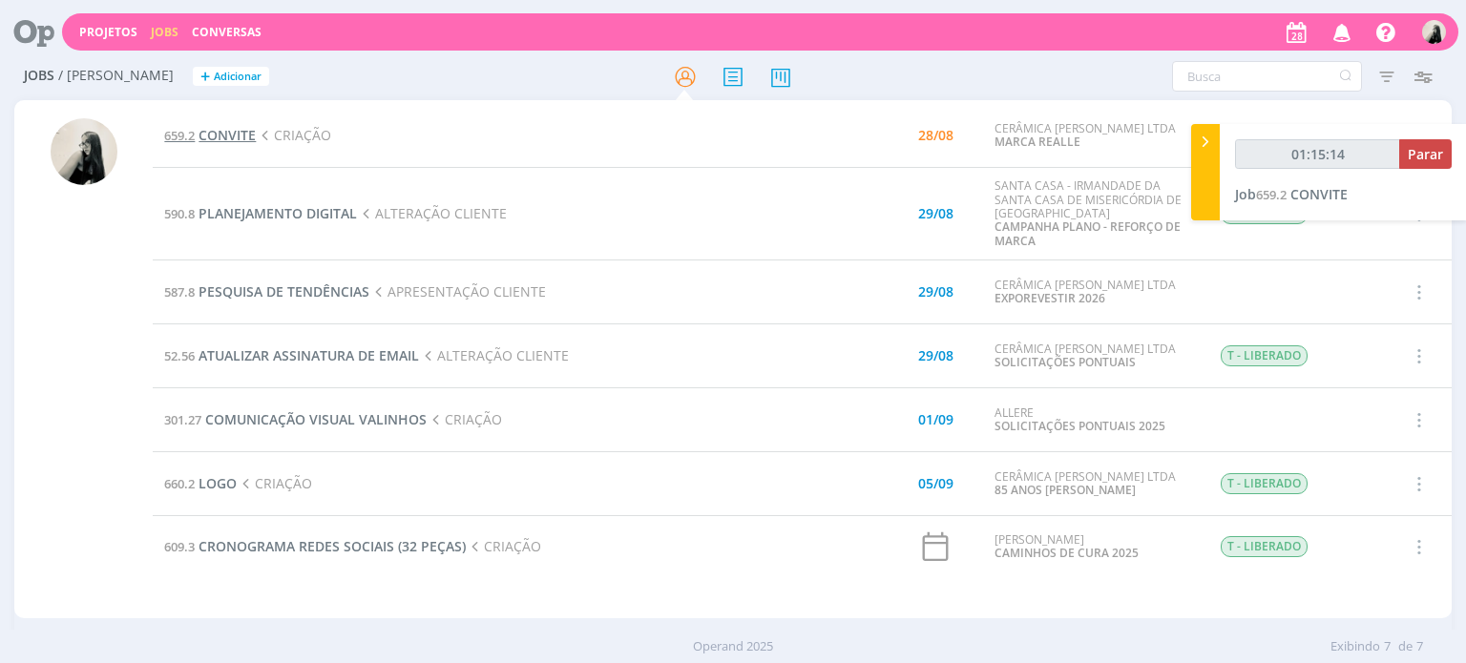
click at [244, 136] on span "CONVITE" at bounding box center [227, 135] width 57 height 18
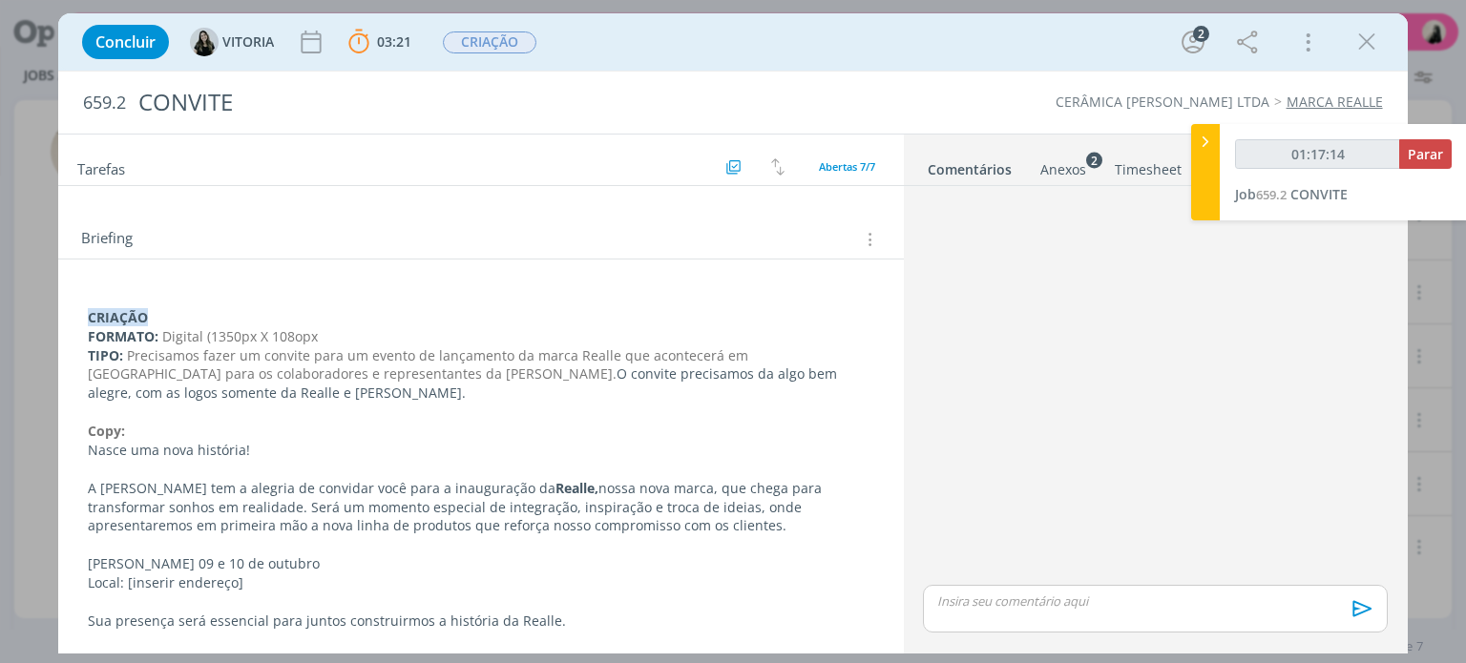
scroll to position [382, 0]
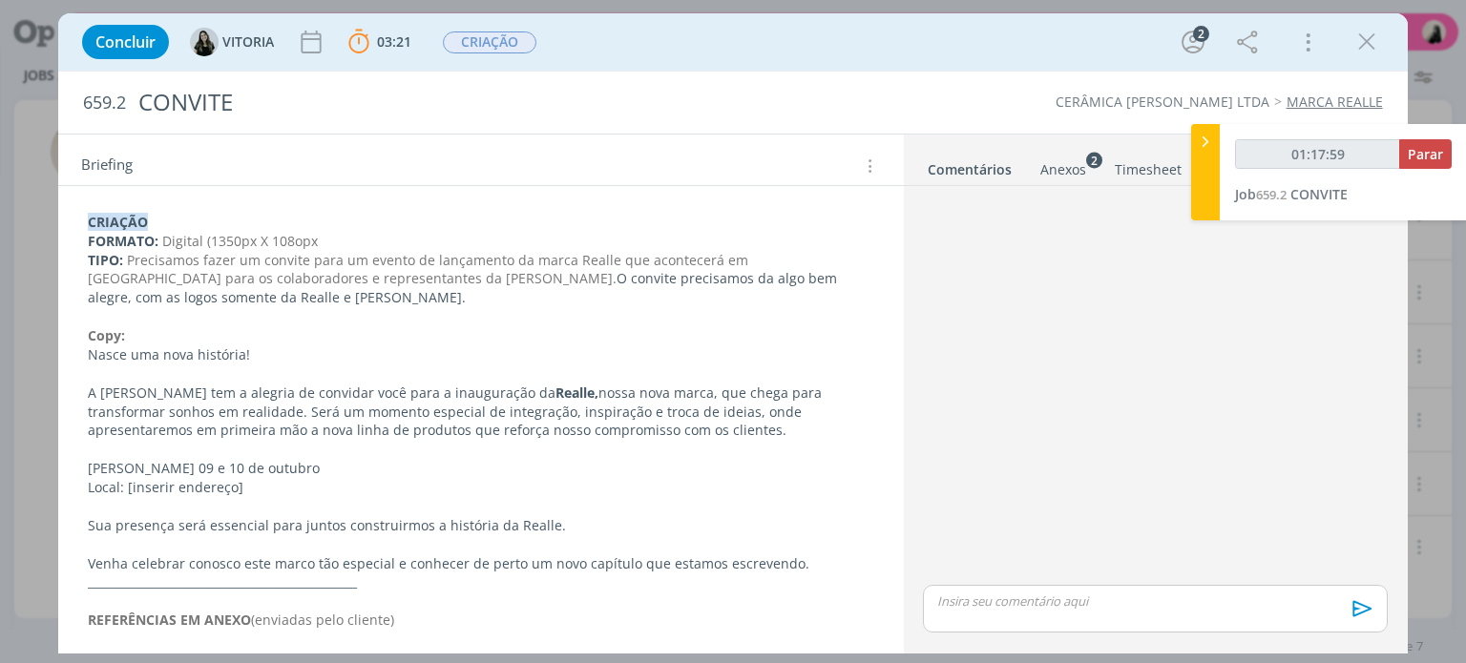
click at [1029, 613] on div "dialog" at bounding box center [1155, 609] width 464 height 48
type input "01:18:06"
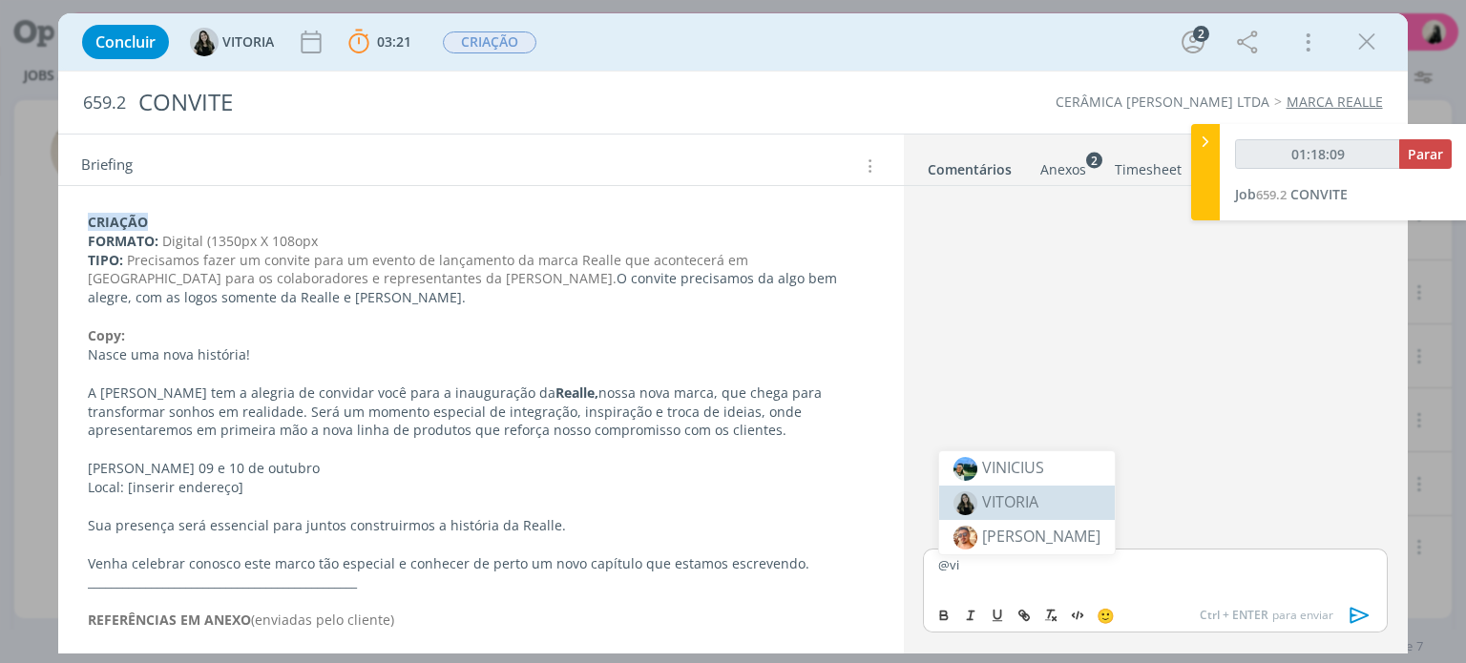
click at [1019, 492] on span "VITORIA" at bounding box center [1010, 502] width 56 height 21
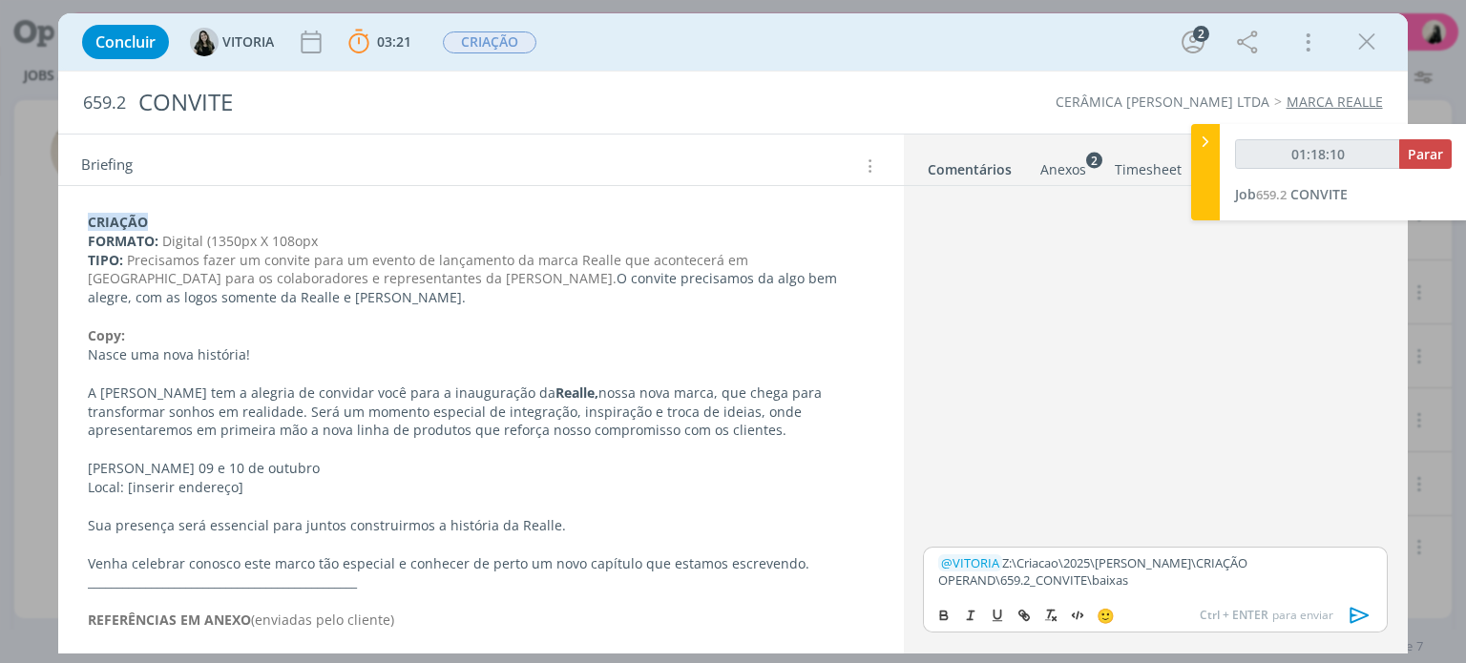
click at [1355, 608] on icon "dialog" at bounding box center [1360, 615] width 29 height 29
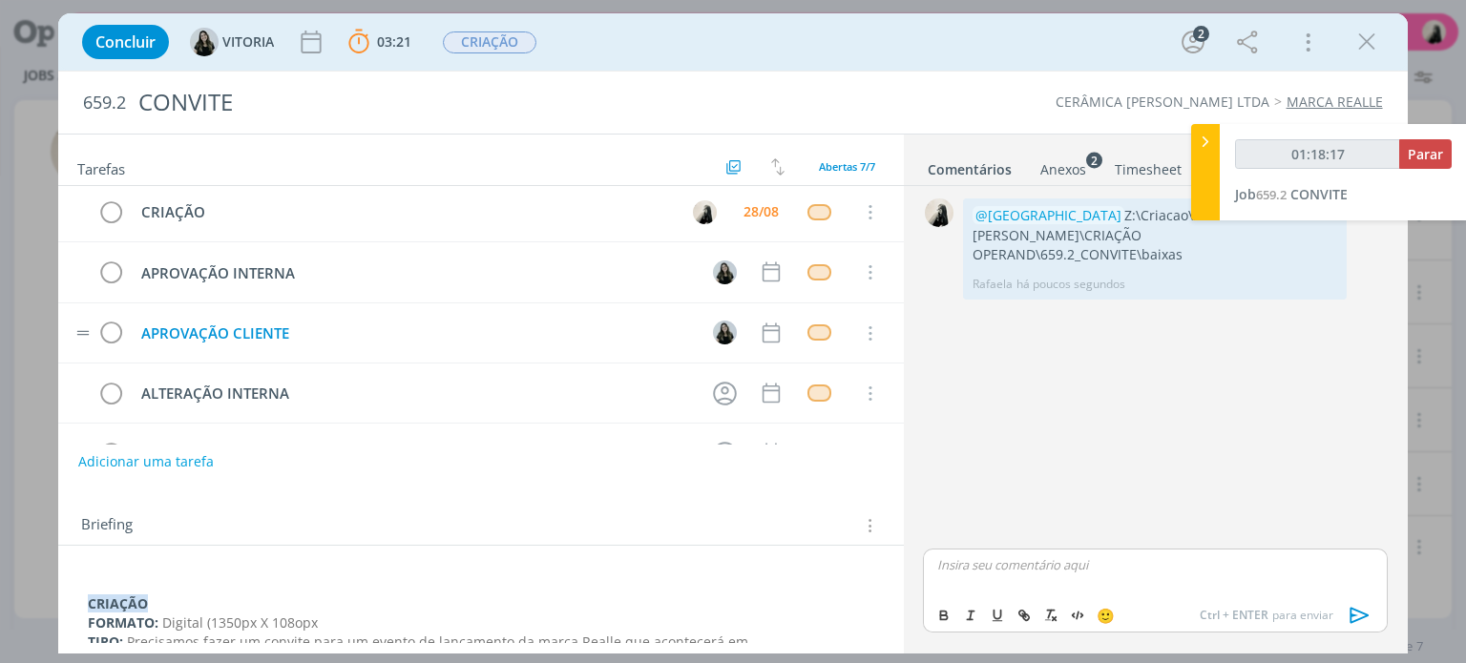
scroll to position [0, 0]
click at [107, 211] on icon "dialog" at bounding box center [110, 216] width 27 height 29
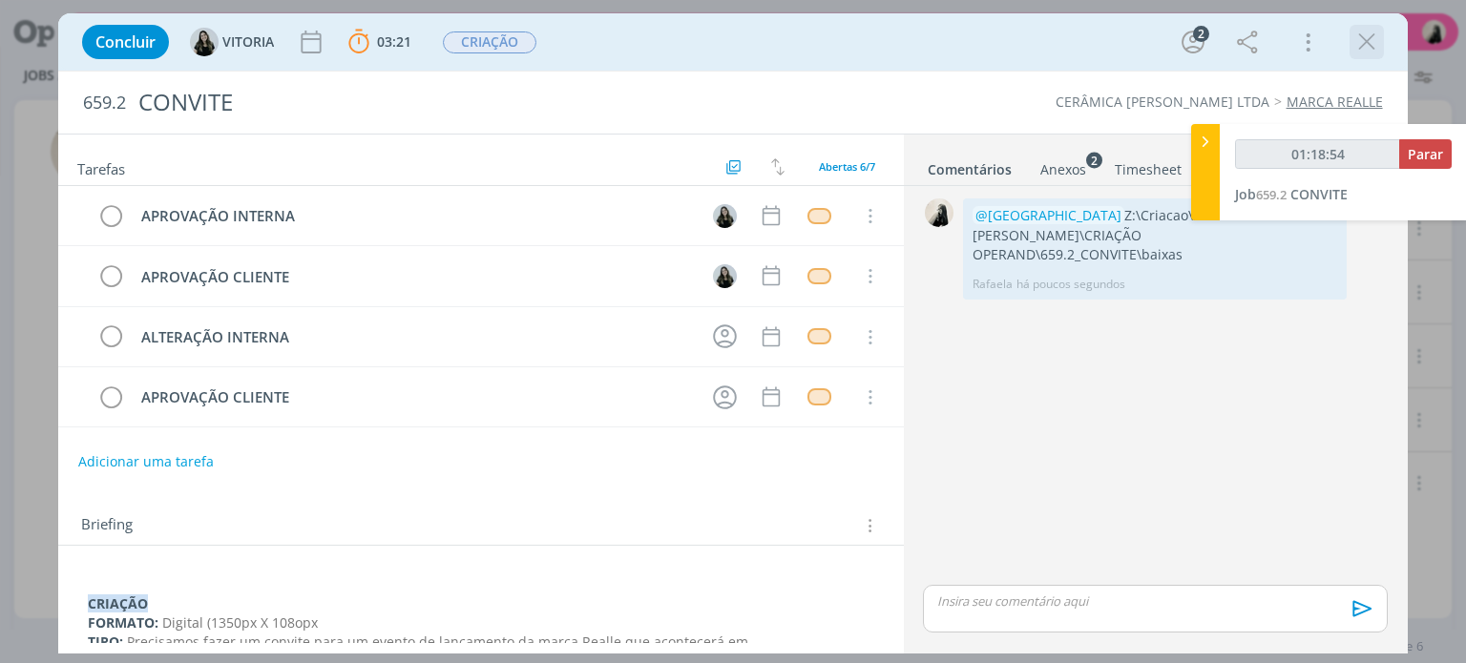
click at [1374, 32] on icon "dialog" at bounding box center [1366, 42] width 29 height 29
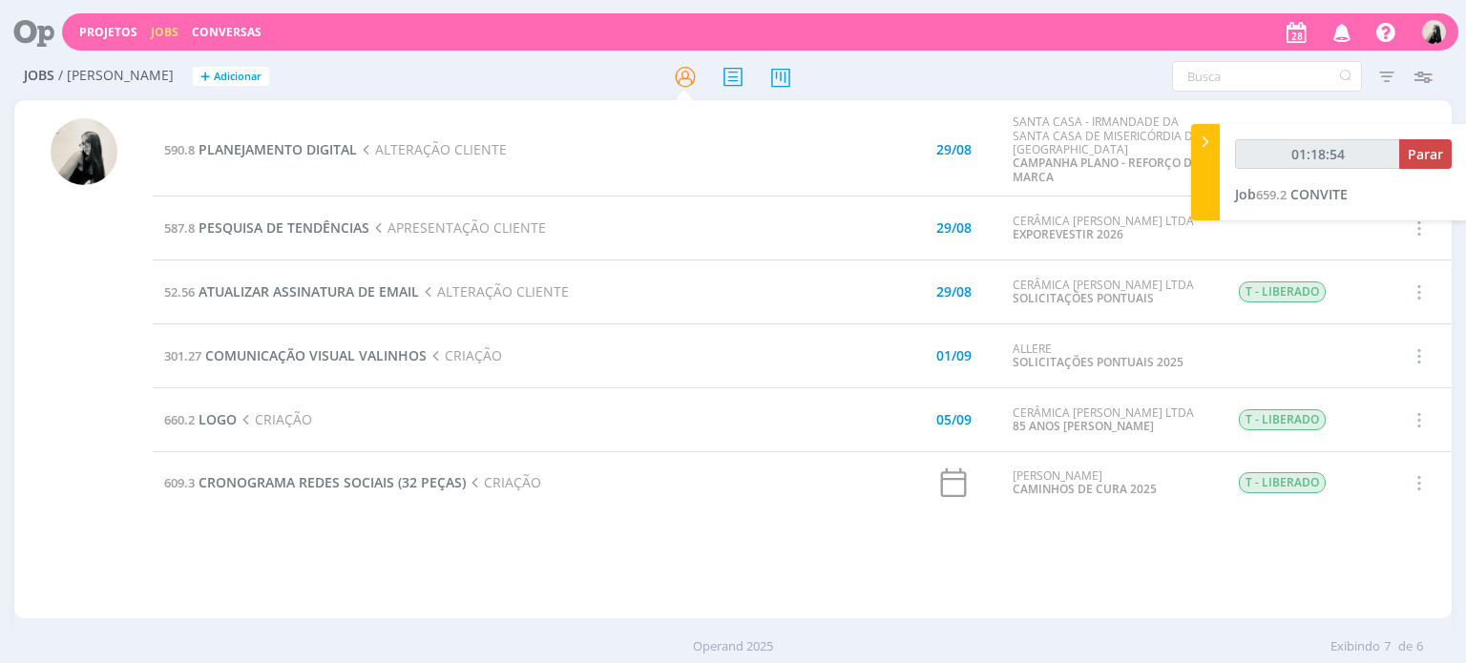
type input "01:18:55"
click at [1424, 152] on span "Parar" at bounding box center [1425, 154] width 35 height 18
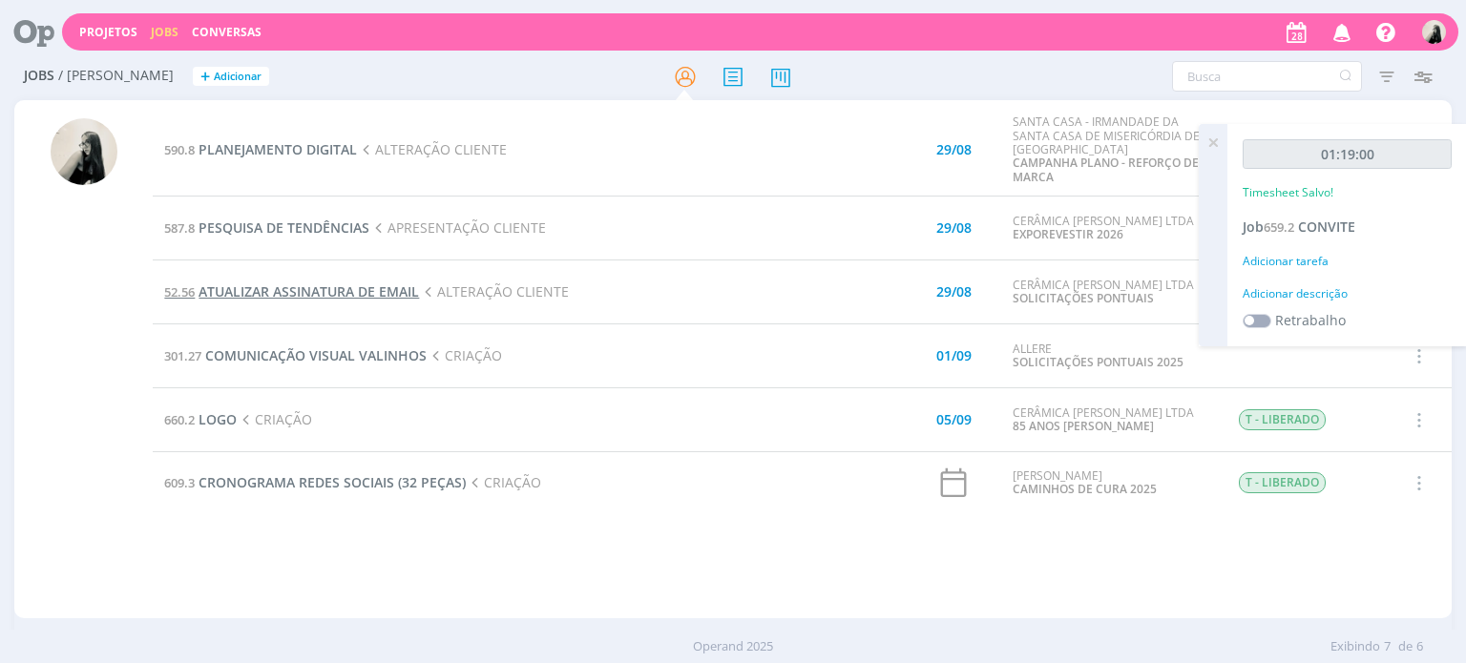
click at [389, 294] on span "ATUALIZAR ASSINATURA DE EMAIL" at bounding box center [309, 292] width 220 height 18
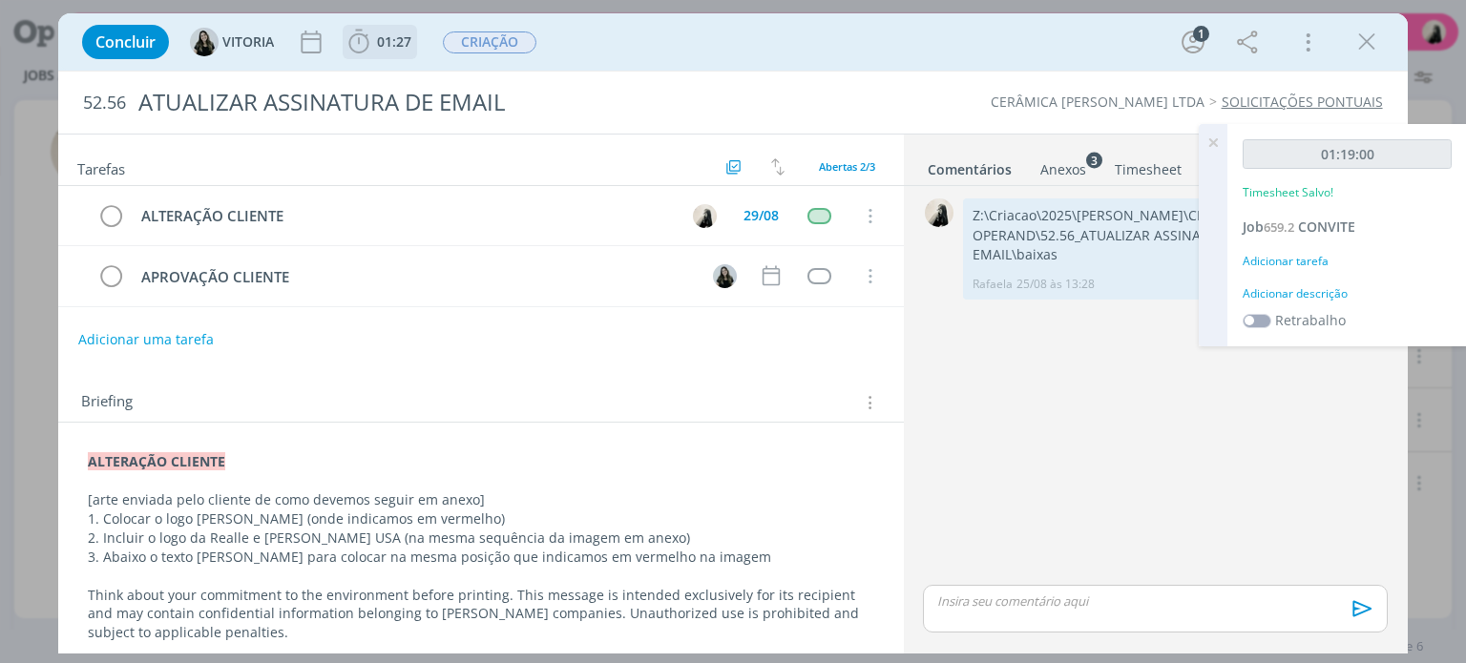
click at [367, 30] on icon "dialog" at bounding box center [359, 42] width 29 height 29
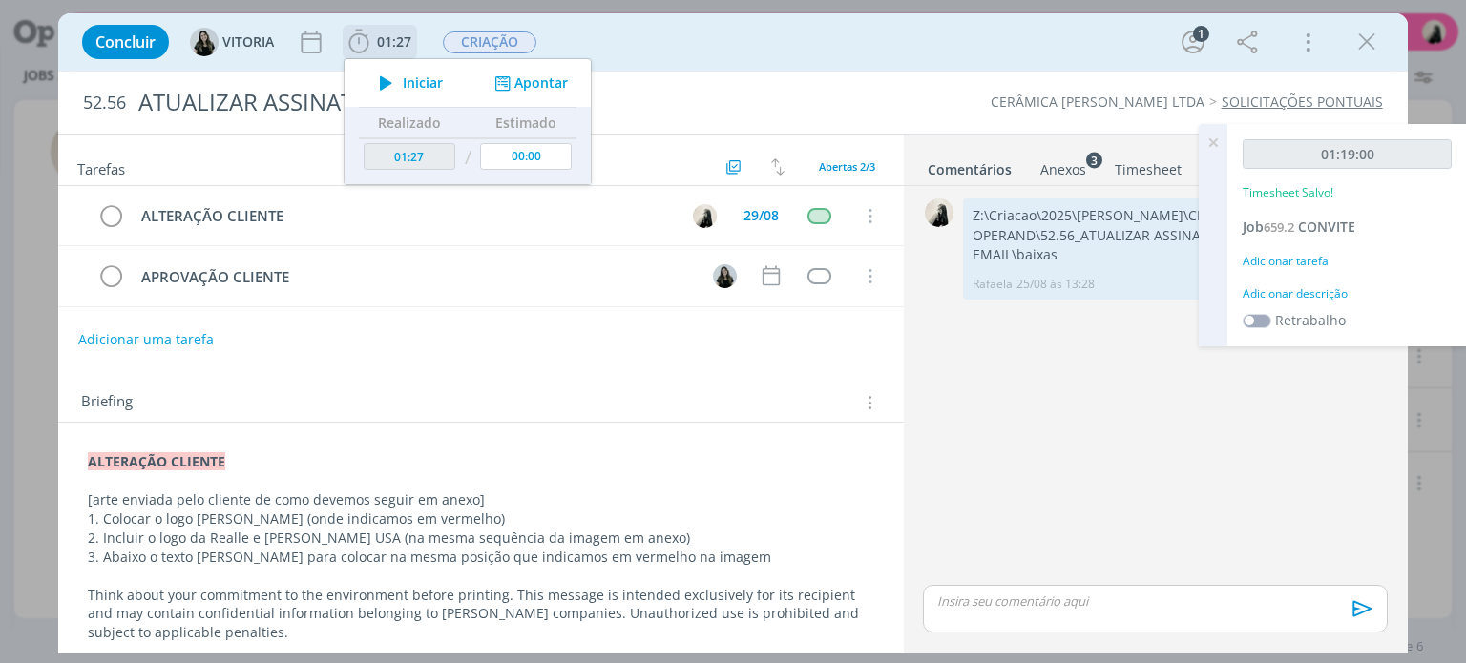
click at [390, 82] on icon "dialog" at bounding box center [385, 83] width 33 height 25
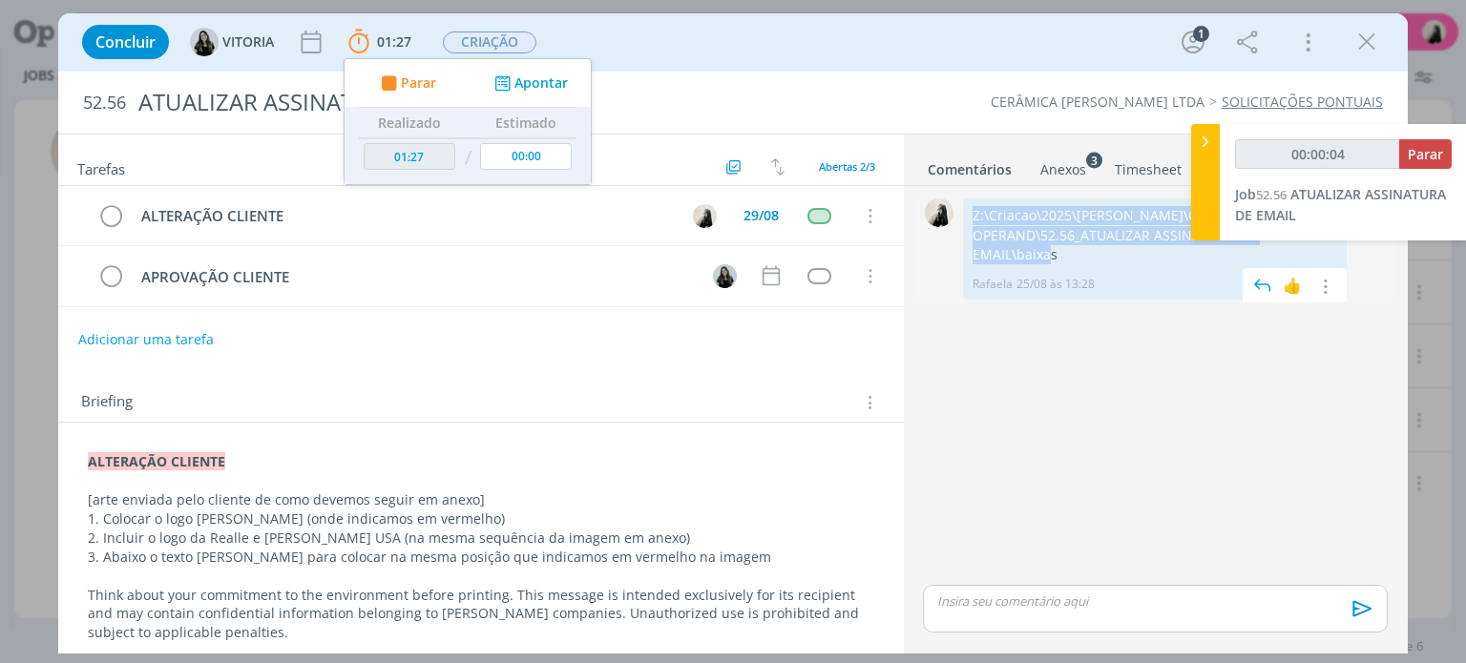
drag, startPoint x: 975, startPoint y: 207, endPoint x: 1103, endPoint y: 256, distance: 136.8
click at [1103, 256] on p "Z:\Criacao\2025\[PERSON_NAME]\CRIAÇÃO OPERAND\52.56_ATUALIZAR ASSINATURA DE EMA…" at bounding box center [1155, 235] width 365 height 58
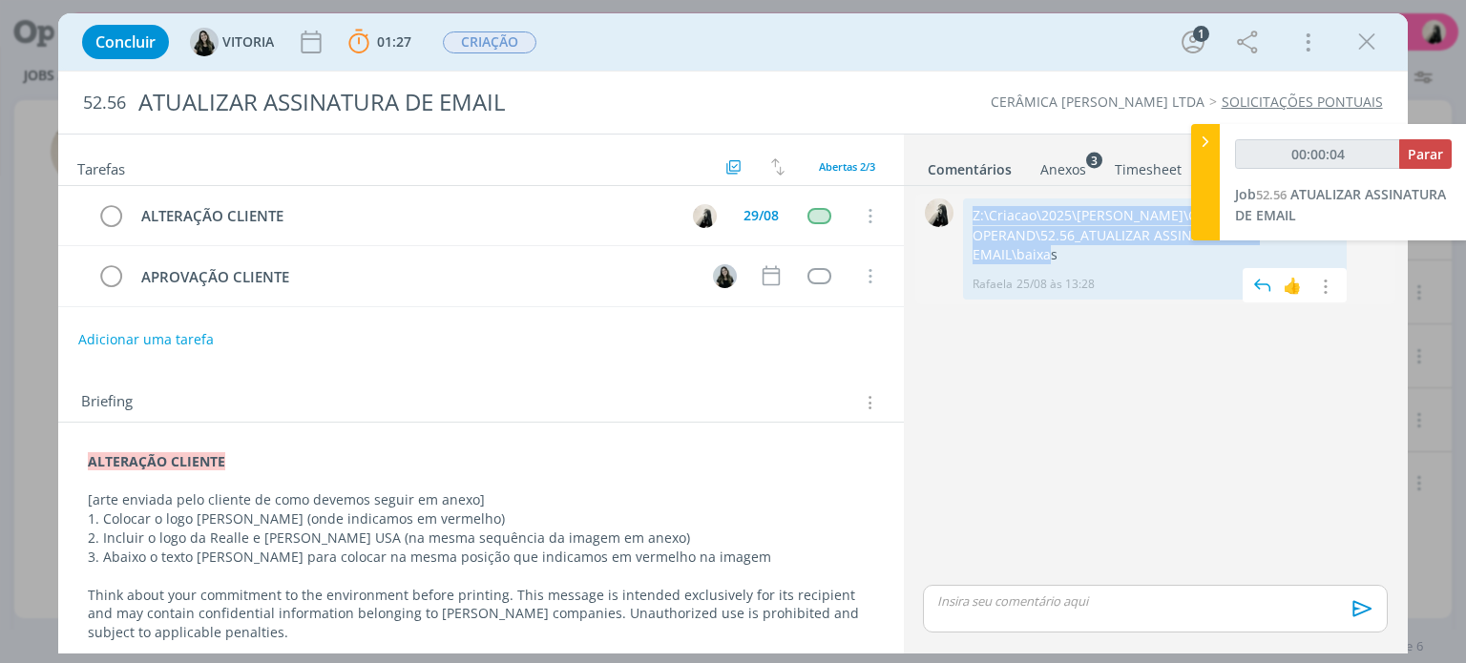
copy p "Z:\Criacao\2025\[PERSON_NAME]\CRIAÇÃO OPERAND\52.56_ATUALIZAR ASSINATURA DE EMA…"
click at [1058, 171] on div "Anexos 3" at bounding box center [1063, 169] width 46 height 19
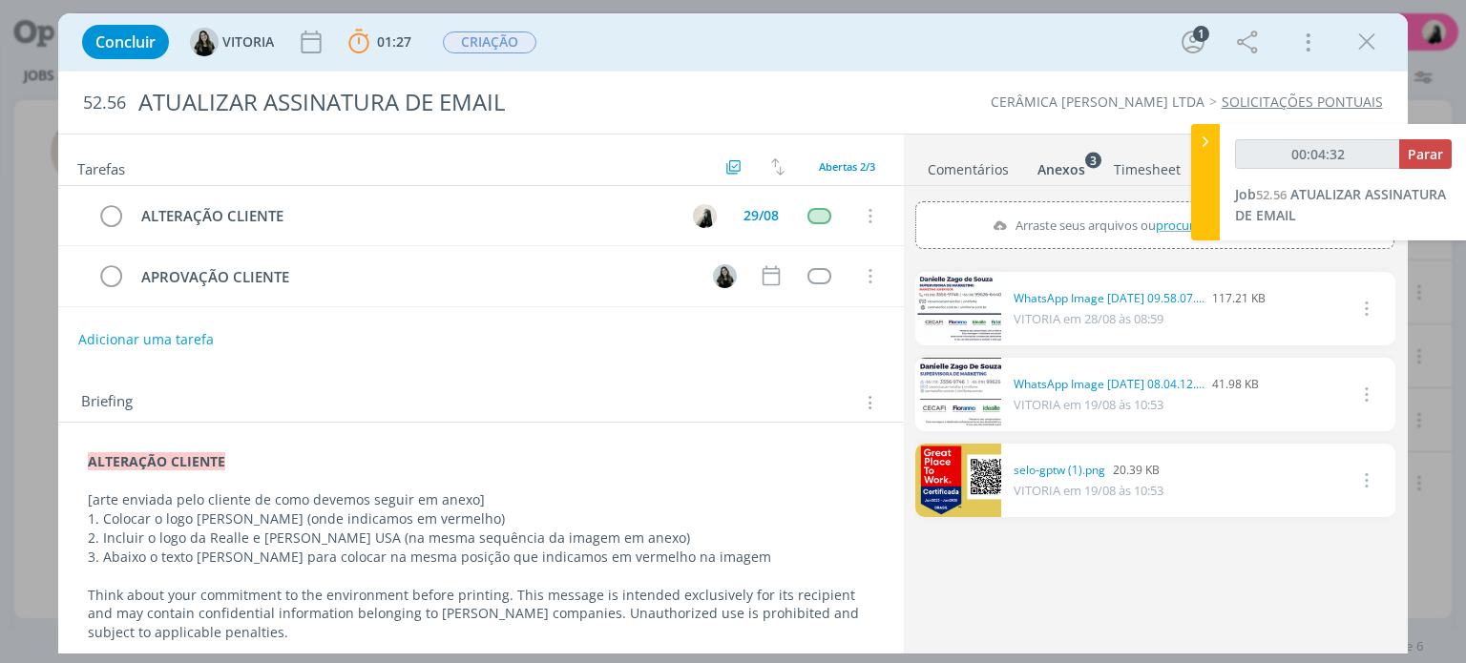
click at [954, 311] on link "dialog" at bounding box center [958, 308] width 86 height 73
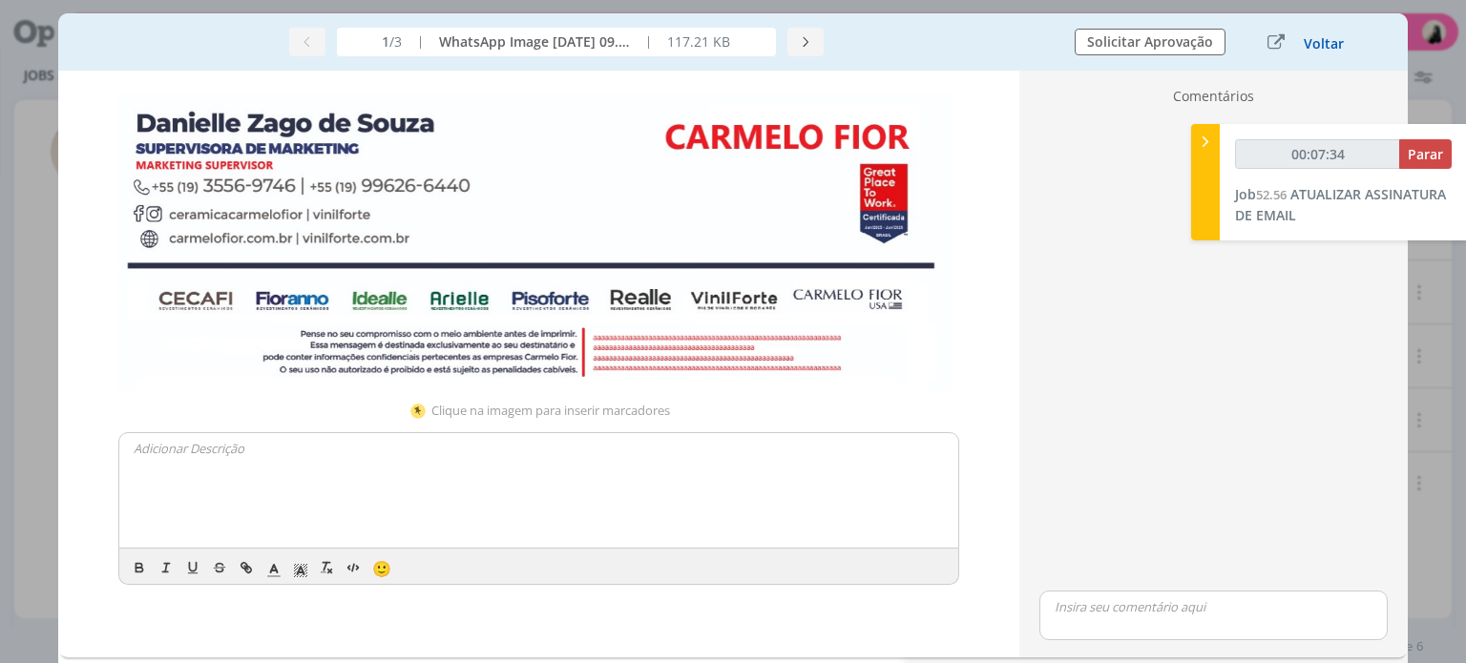
click at [1318, 46] on button "Voltar" at bounding box center [1324, 43] width 42 height 15
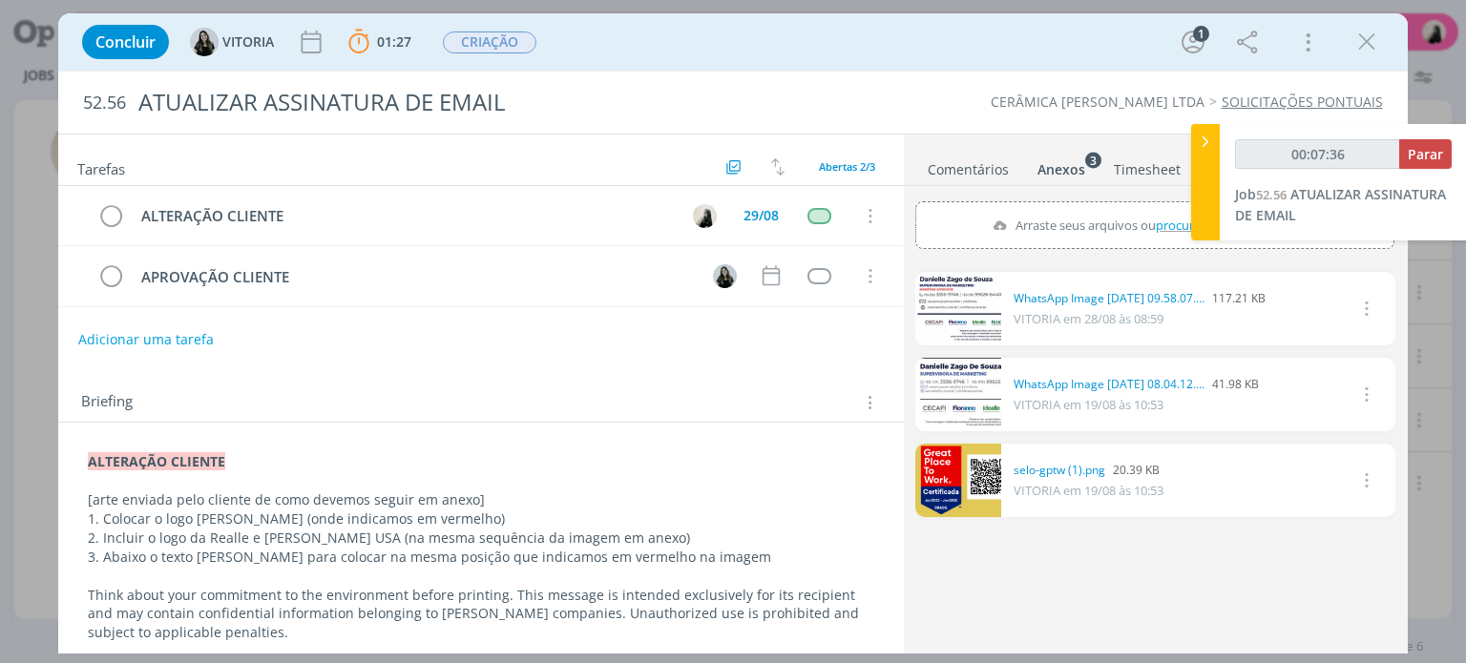
click at [1362, 52] on icon "dialog" at bounding box center [1366, 42] width 29 height 29
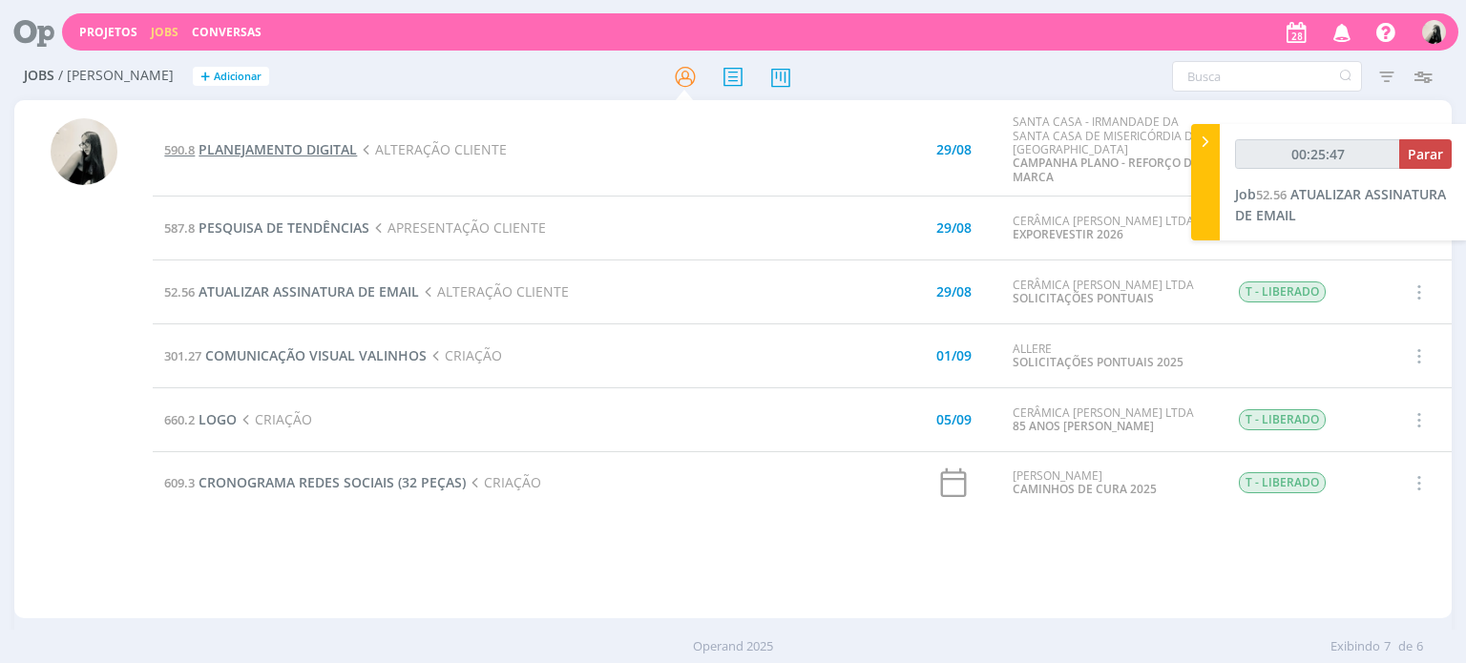
click at [302, 153] on span "PLANEJAMENTO DIGITAL" at bounding box center [278, 149] width 158 height 18
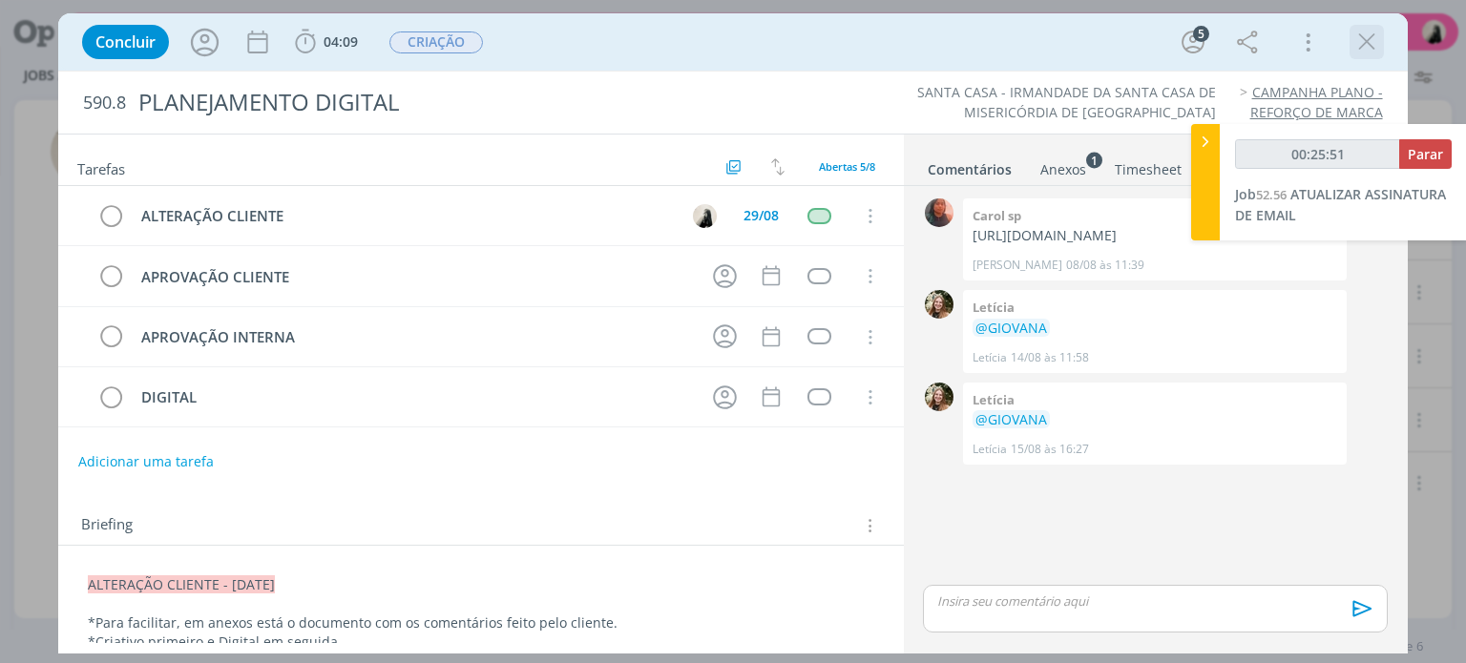
click at [1372, 44] on icon "dialog" at bounding box center [1366, 42] width 29 height 29
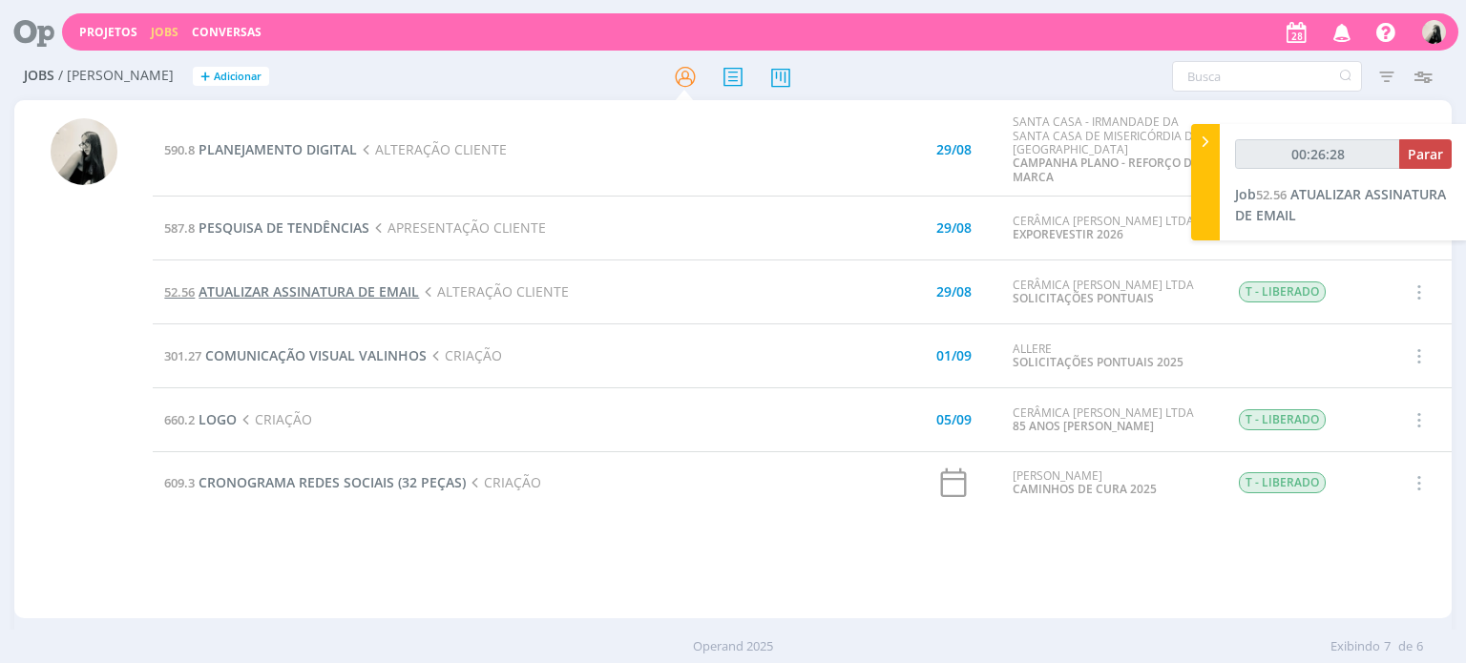
click at [346, 291] on span "ATUALIZAR ASSINATURA DE EMAIL" at bounding box center [309, 292] width 220 height 18
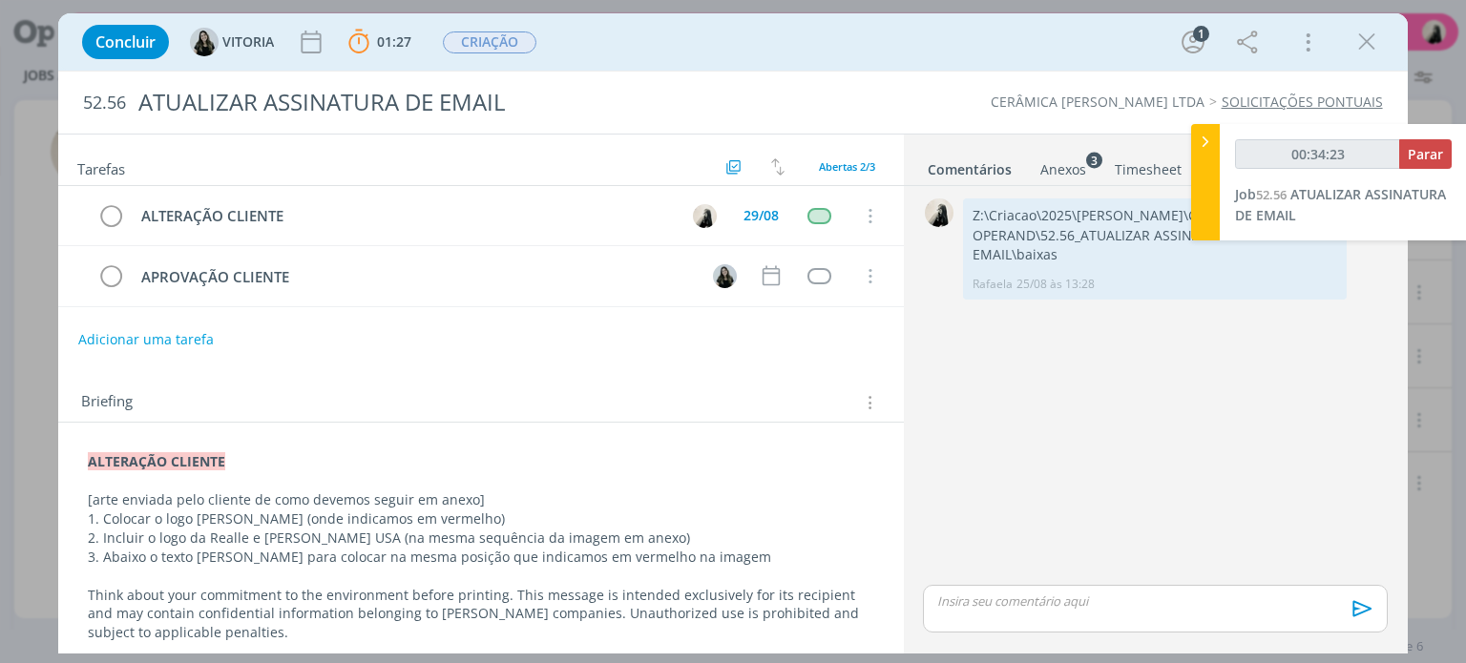
drag, startPoint x: 1363, startPoint y: 47, endPoint x: 745, endPoint y: 91, distance: 619.1
click at [1363, 46] on icon "dialog" at bounding box center [1366, 42] width 29 height 29
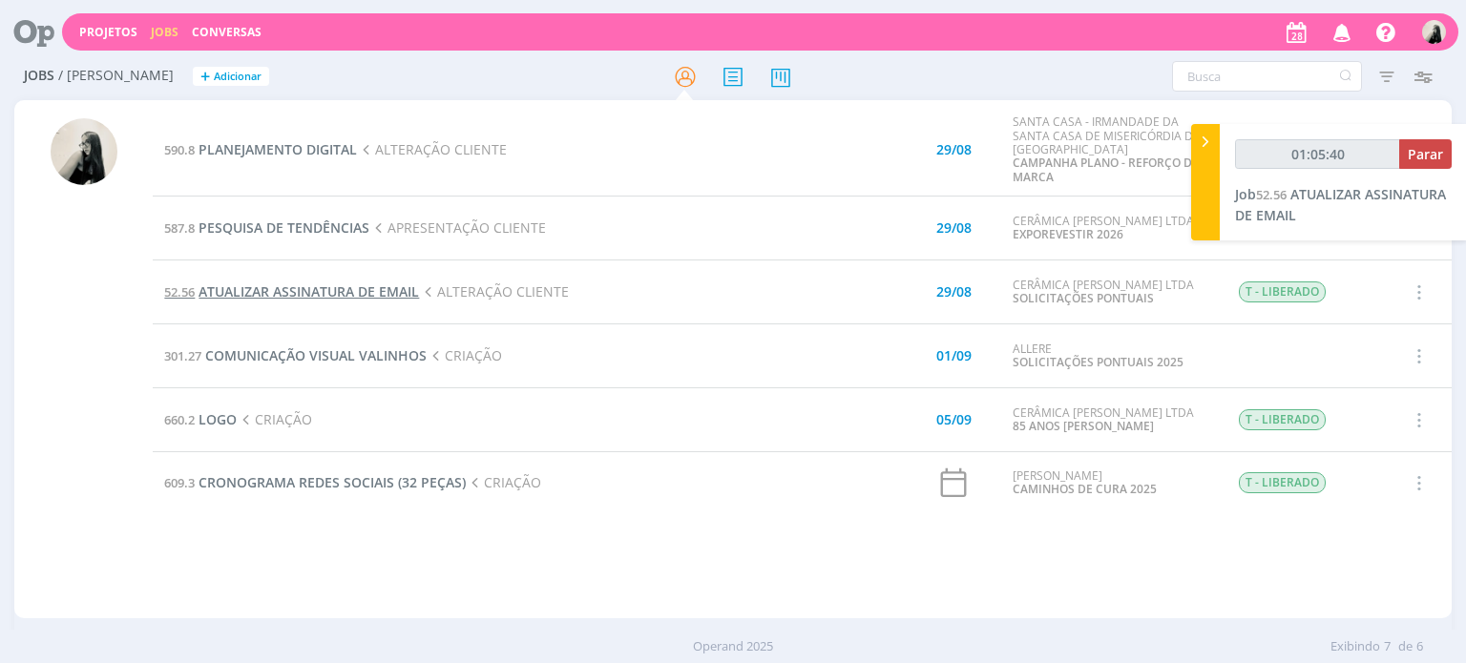
click at [380, 293] on span "ATUALIZAR ASSINATURA DE EMAIL" at bounding box center [309, 292] width 220 height 18
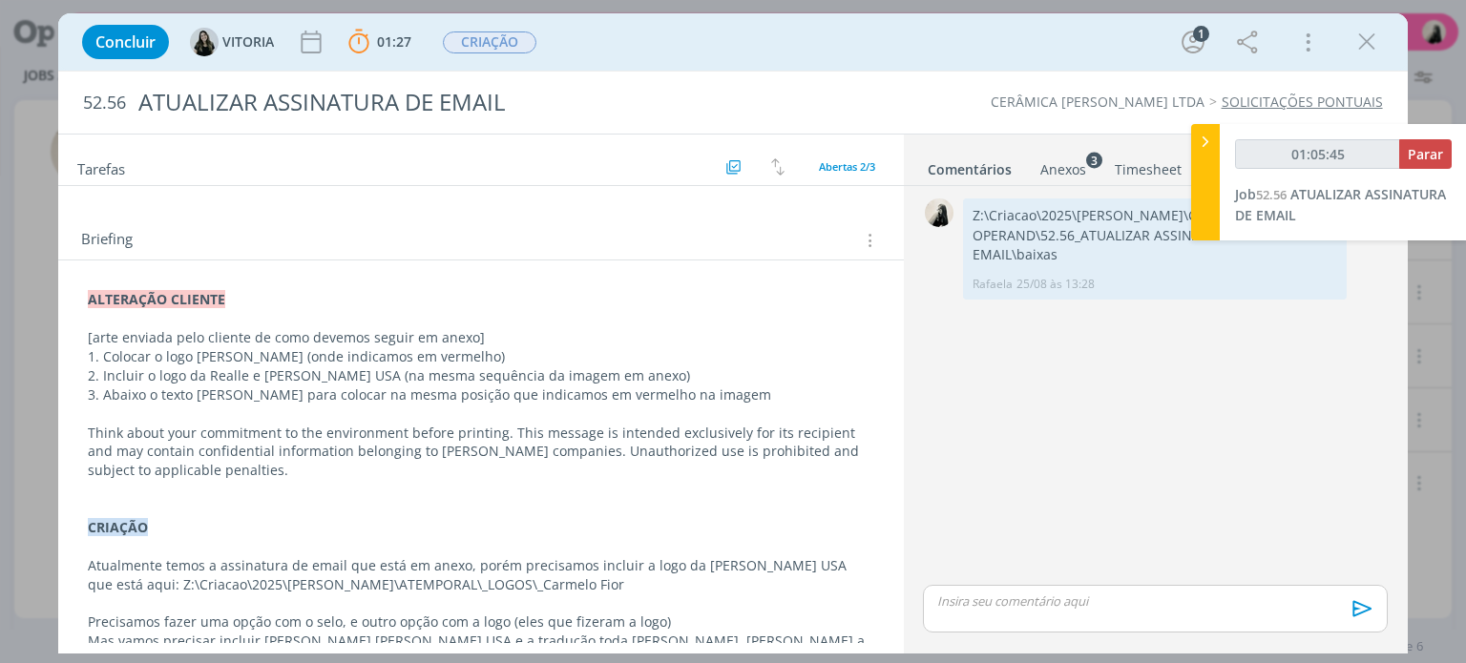
scroll to position [191, 0]
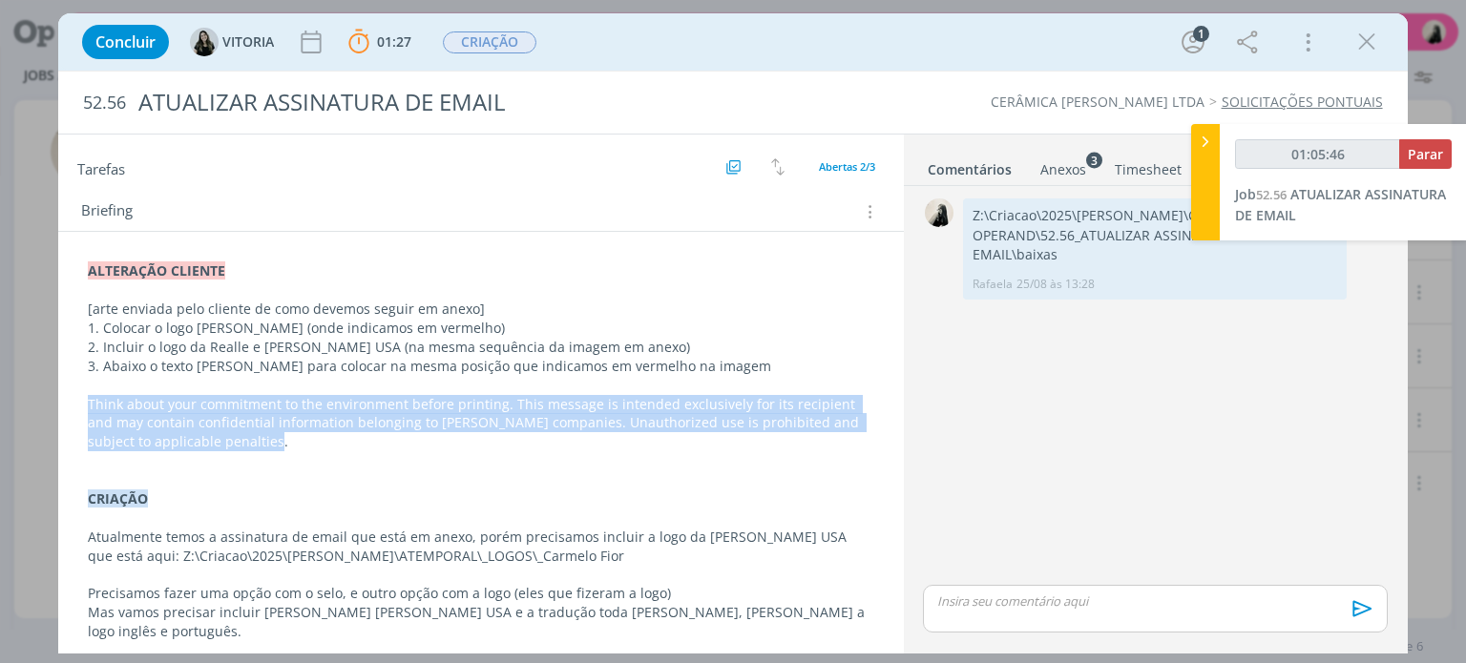
drag, startPoint x: 236, startPoint y: 446, endPoint x: 78, endPoint y: 392, distance: 166.3
click at [78, 392] on div "ALTERAÇÃO CLIENTE [arte enviada pelo cliente de como devemos seguir em anexo] 1…" at bounding box center [480, 470] width 814 height 430
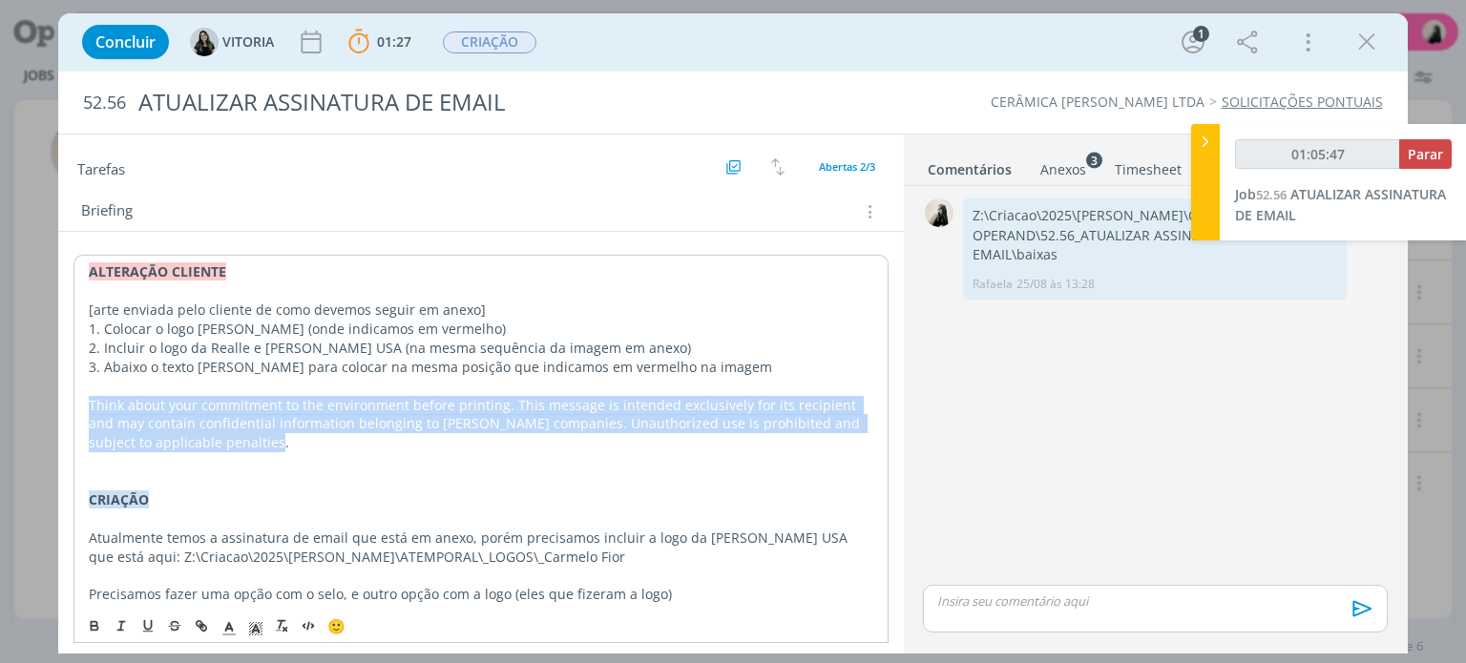
copy p "Think about your commitment to the environment before printing. This message is…"
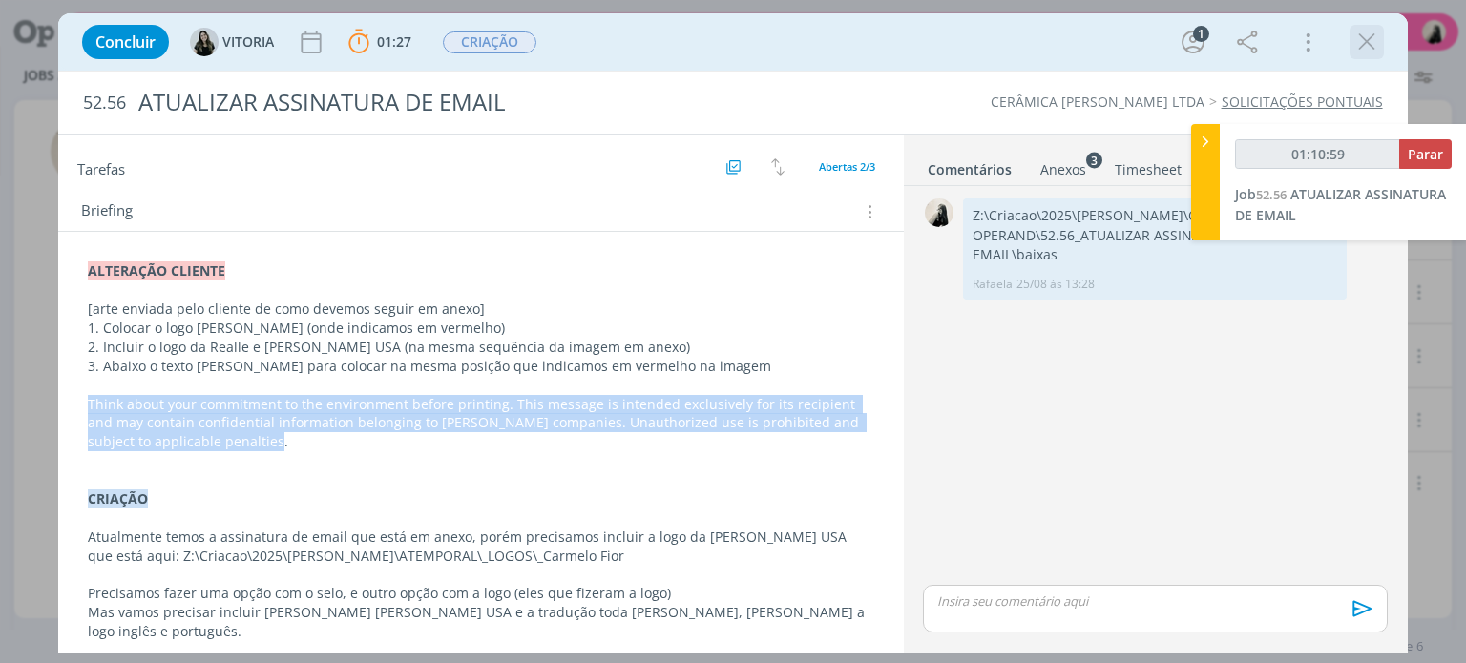
click at [1360, 45] on icon "dialog" at bounding box center [1366, 42] width 29 height 29
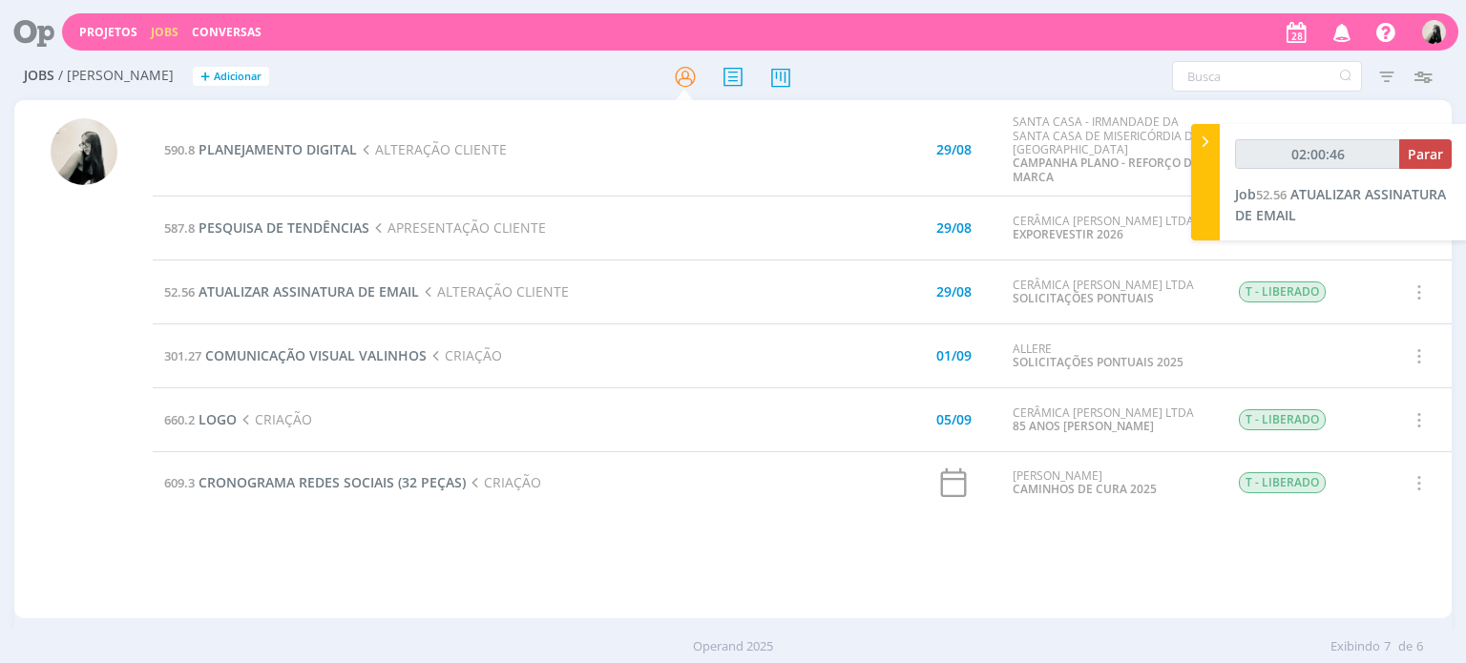
type input "02:00:47"
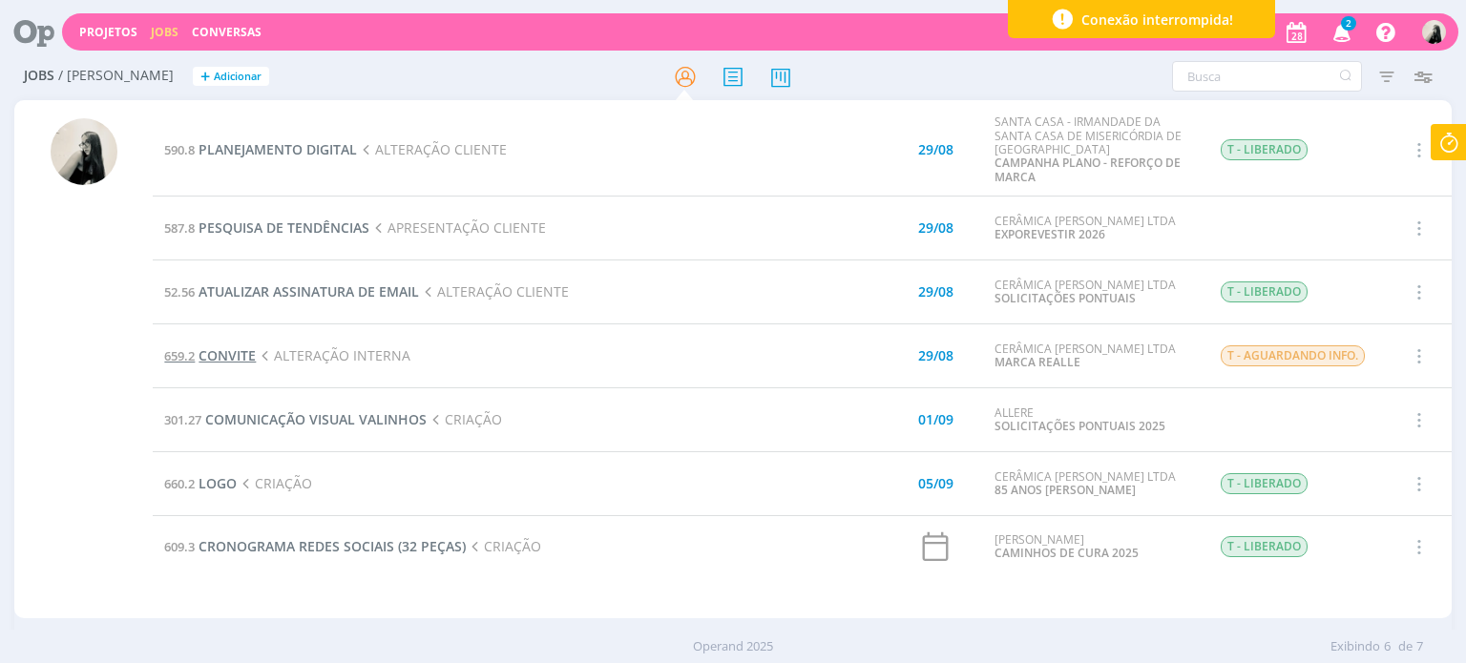
click at [206, 357] on span "CONVITE" at bounding box center [227, 355] width 57 height 18
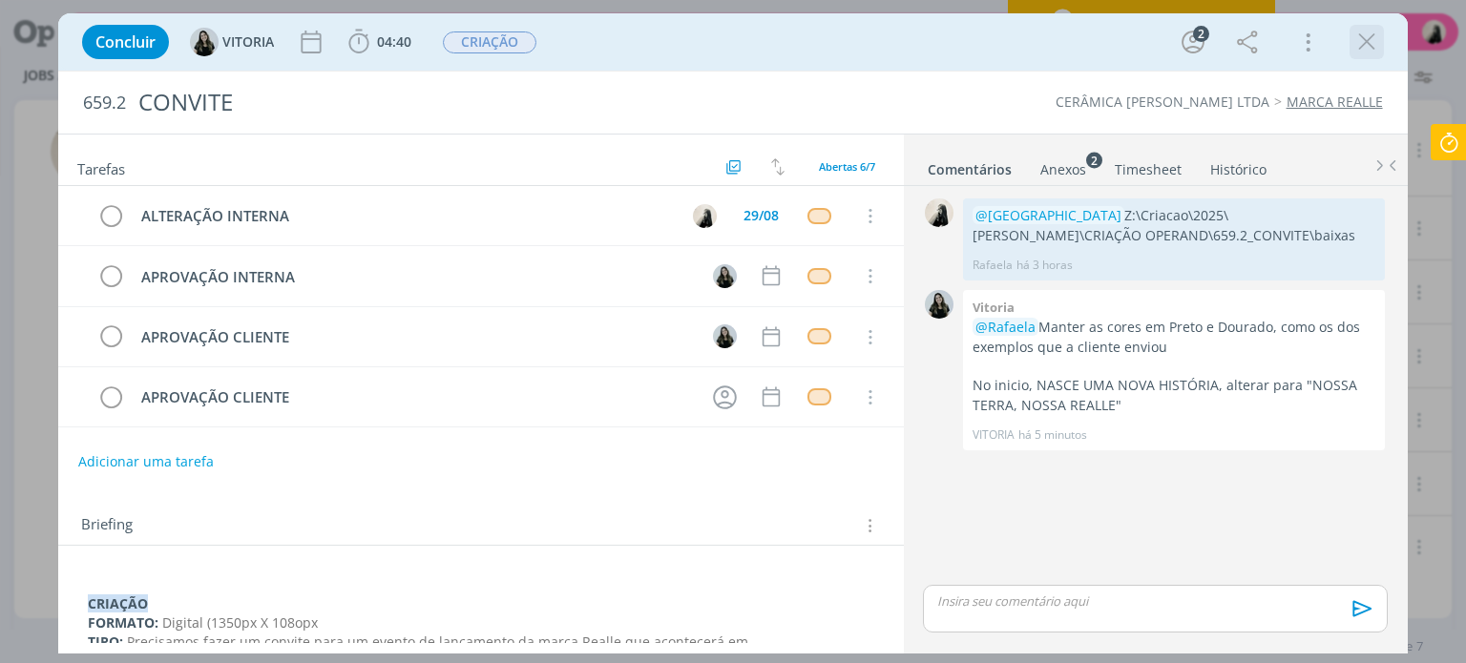
click at [1374, 48] on icon "dialog" at bounding box center [1366, 42] width 29 height 29
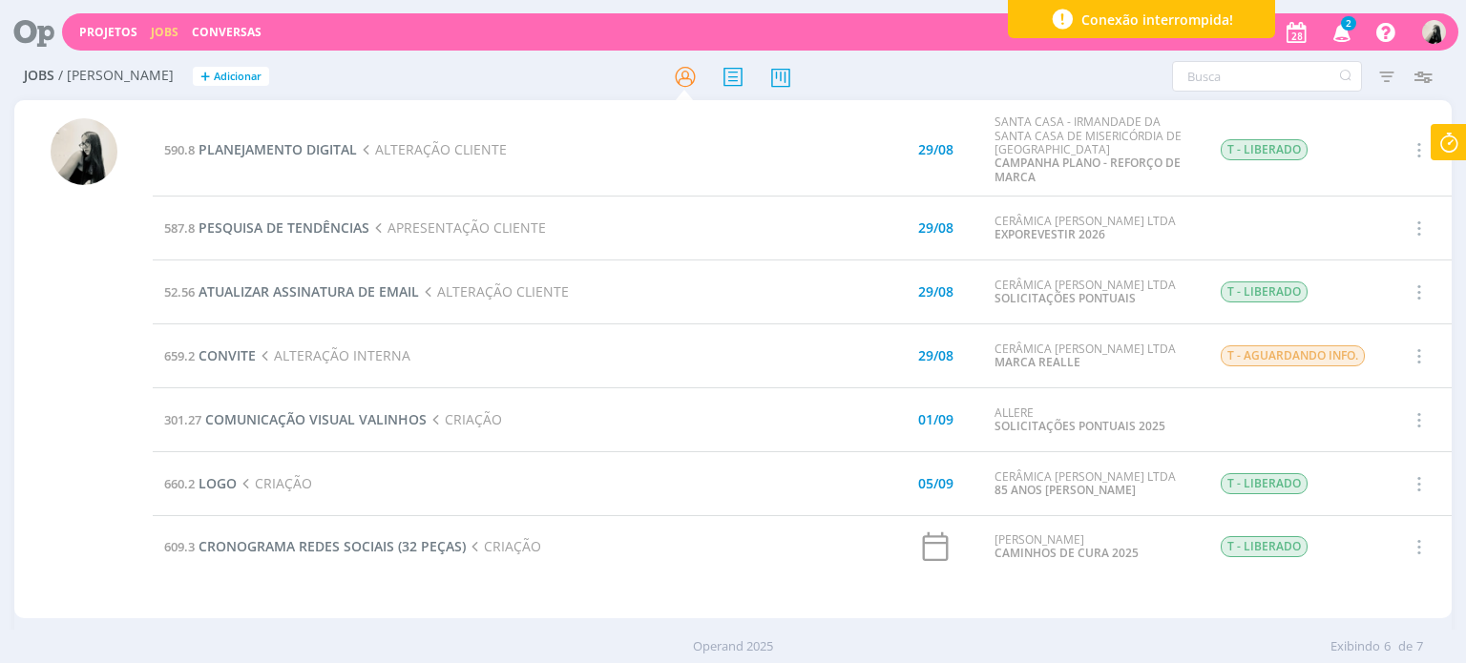
click at [1340, 37] on icon "button" at bounding box center [1342, 31] width 33 height 32
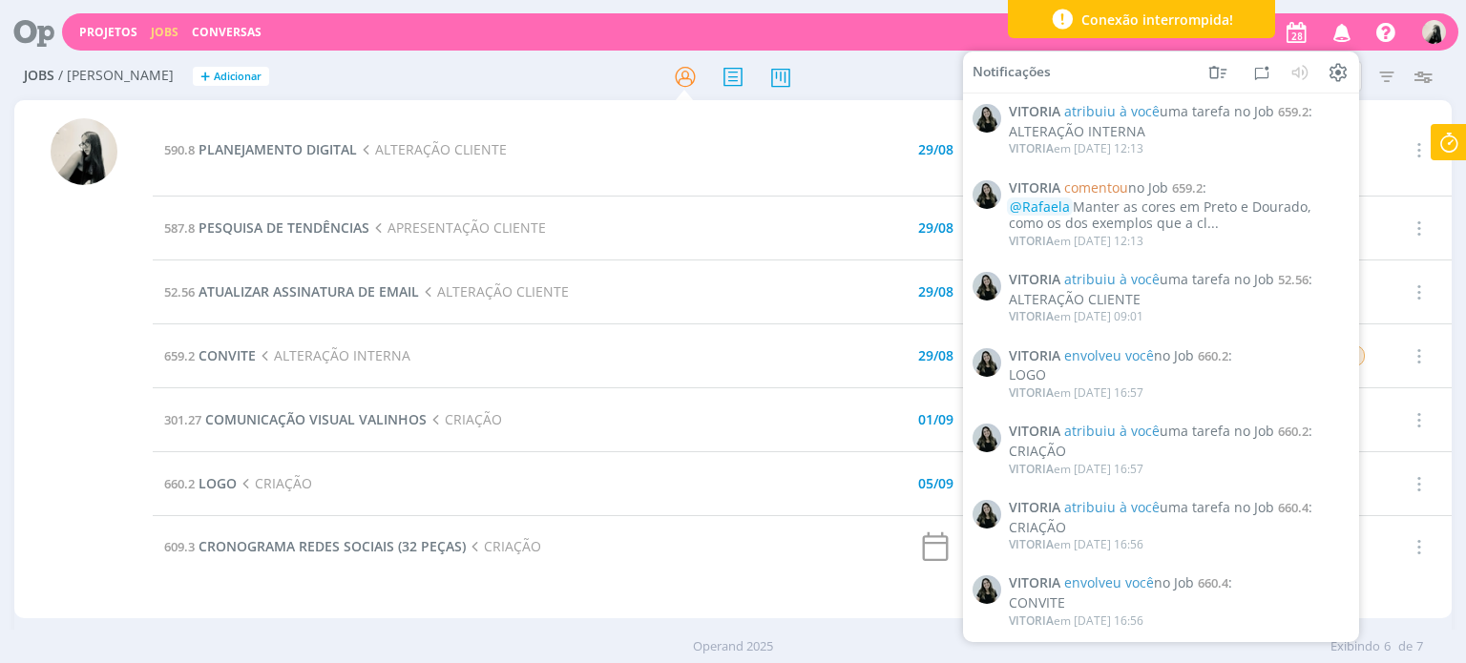
click at [1340, 37] on icon "button" at bounding box center [1342, 31] width 33 height 32
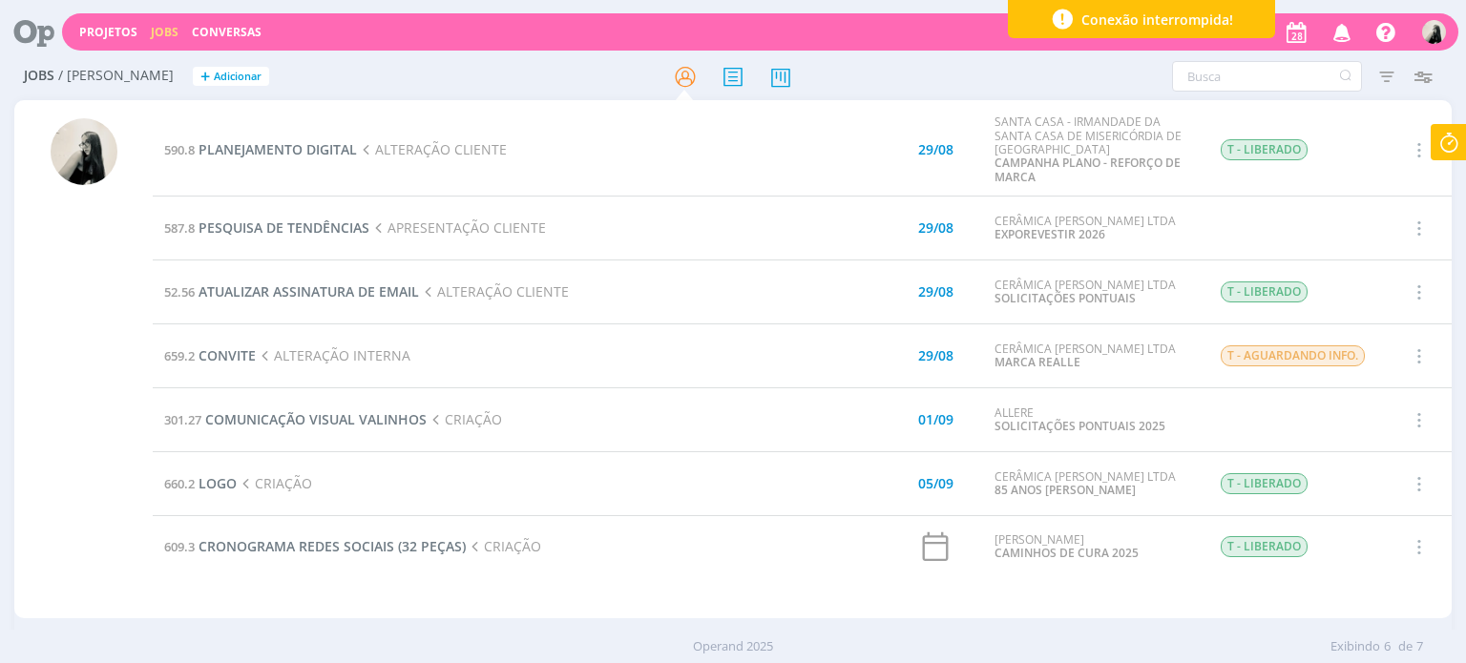
click at [1456, 150] on icon at bounding box center [1449, 142] width 34 height 37
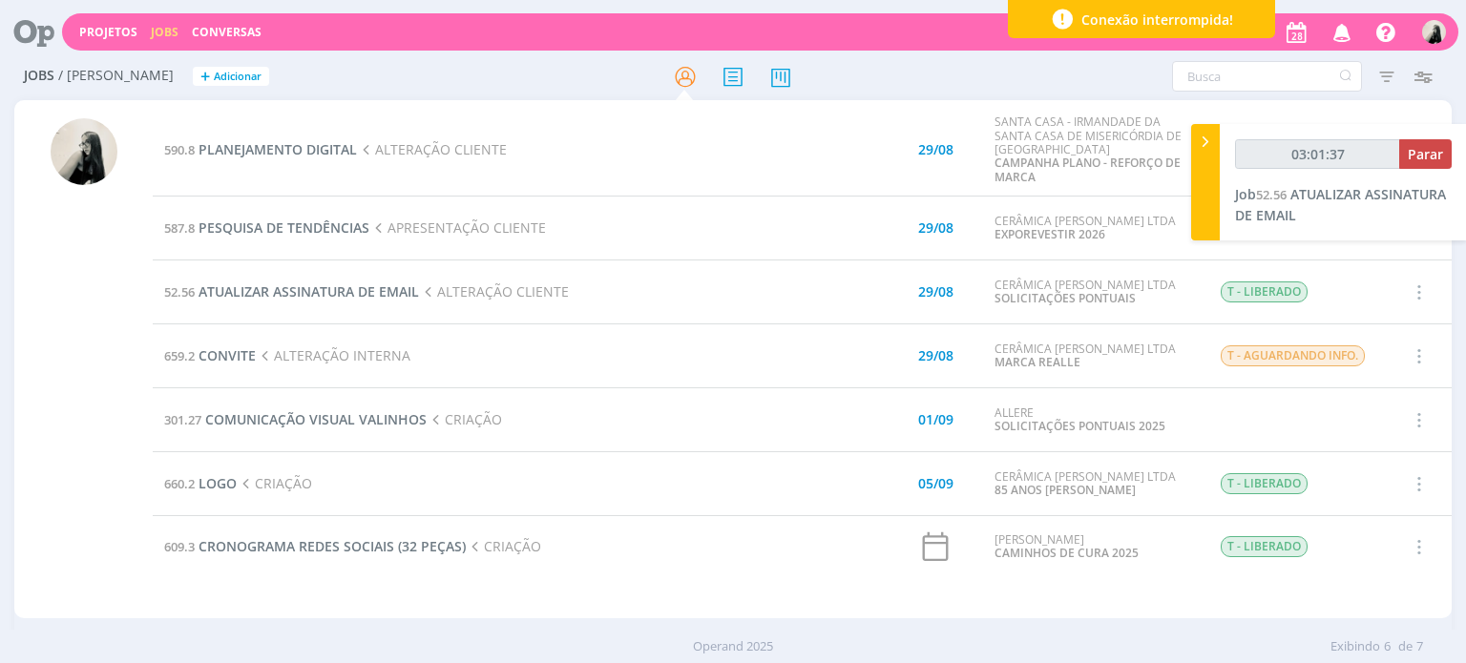
type input "03:01:38"
click at [1418, 159] on span "Parar" at bounding box center [1425, 154] width 35 height 18
